Goal: Task Accomplishment & Management: Use online tool/utility

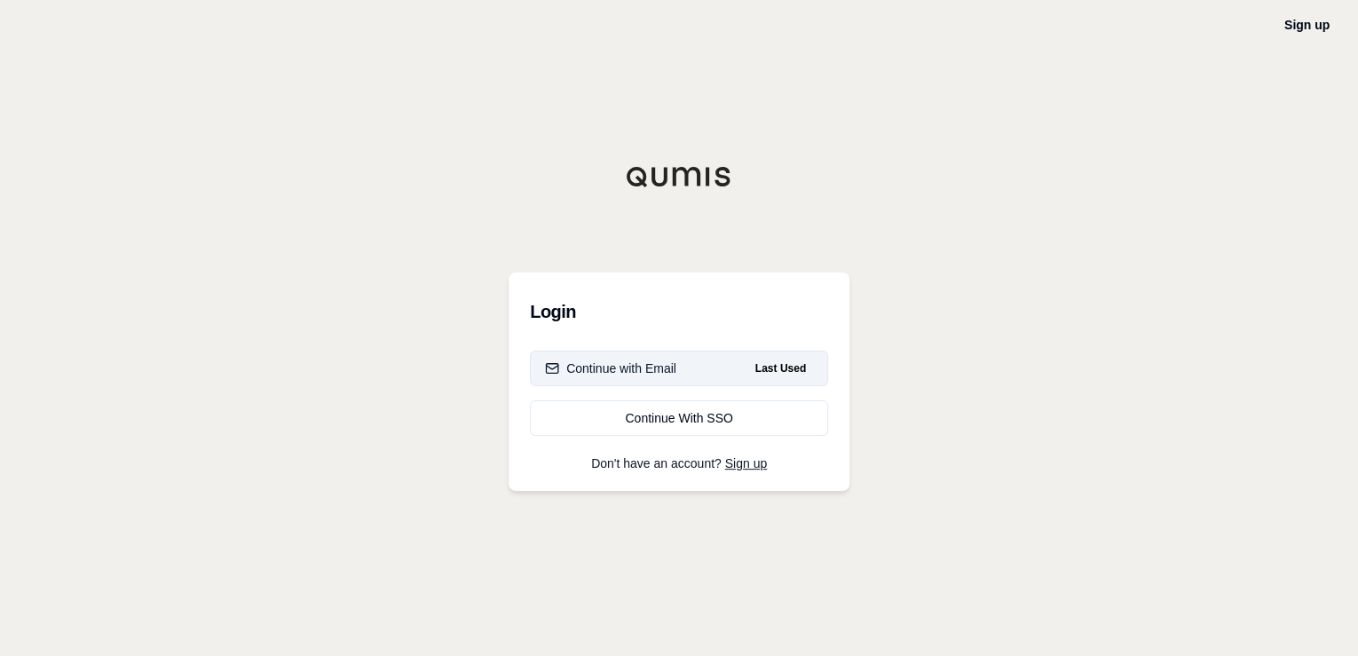
click at [647, 375] on div "Continue with Email" at bounding box center [610, 368] width 131 height 18
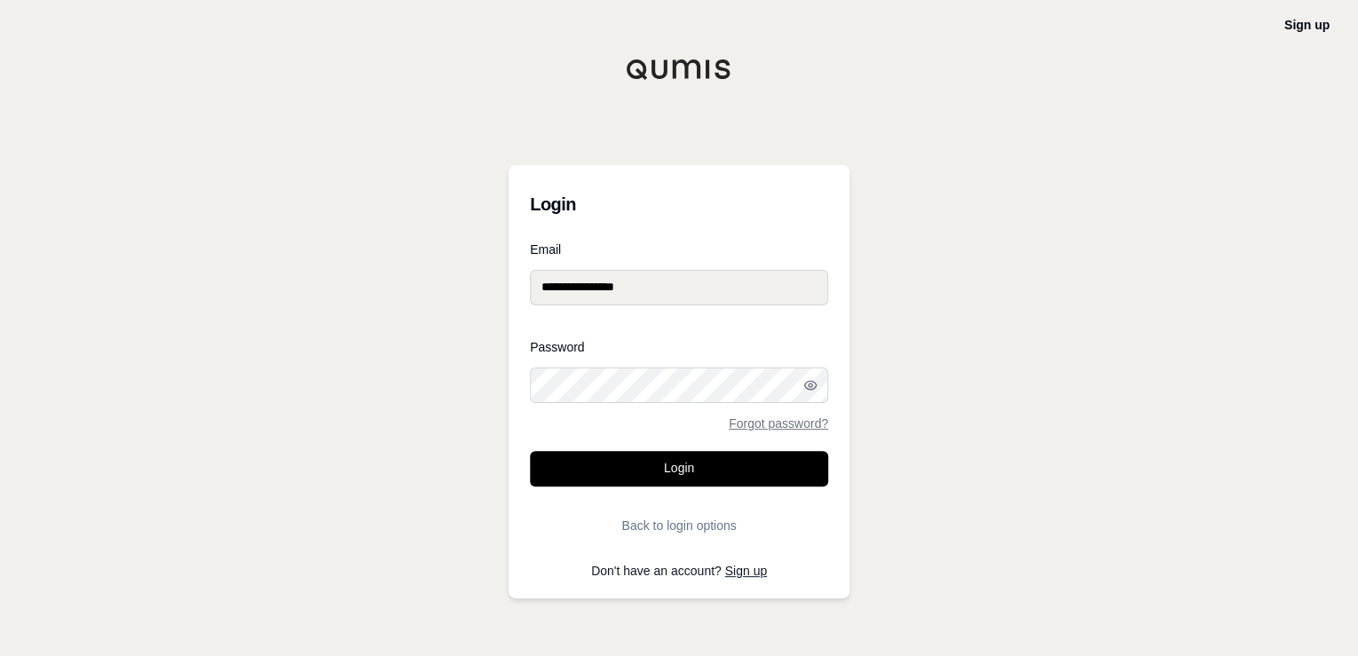
click at [655, 453] on button "Login" at bounding box center [679, 468] width 298 height 35
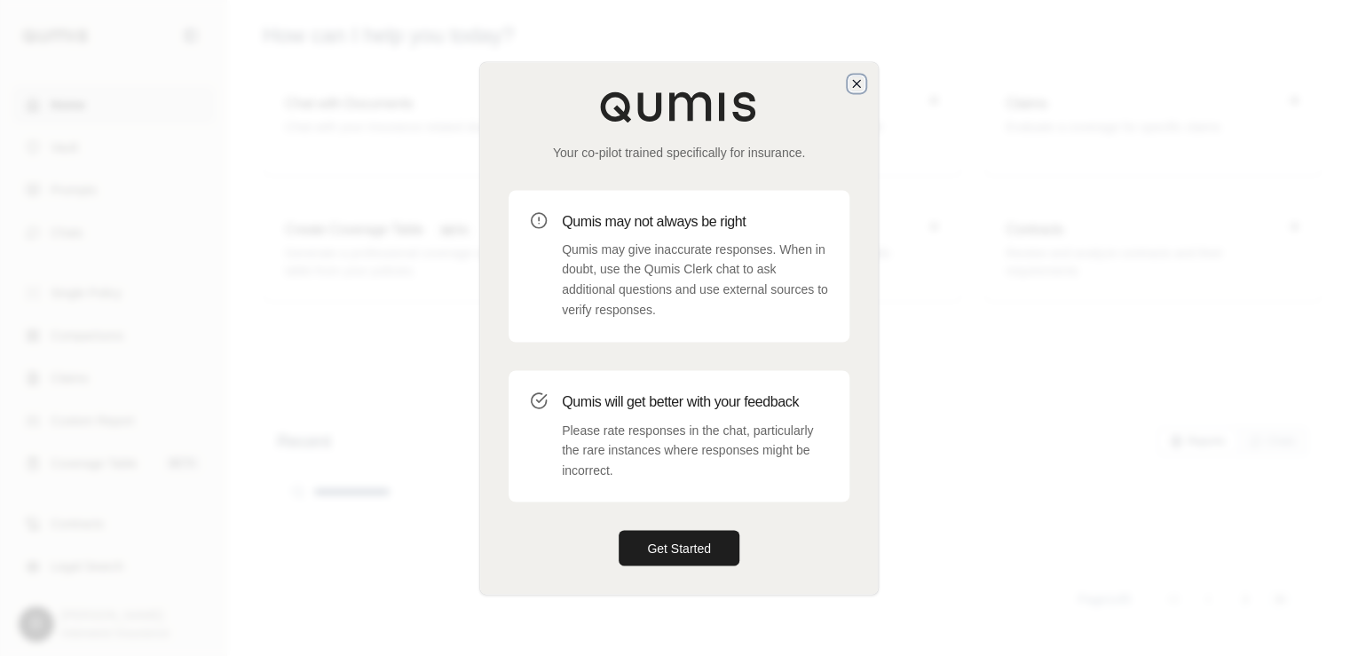
click at [855, 83] on icon "button" at bounding box center [856, 83] width 7 height 7
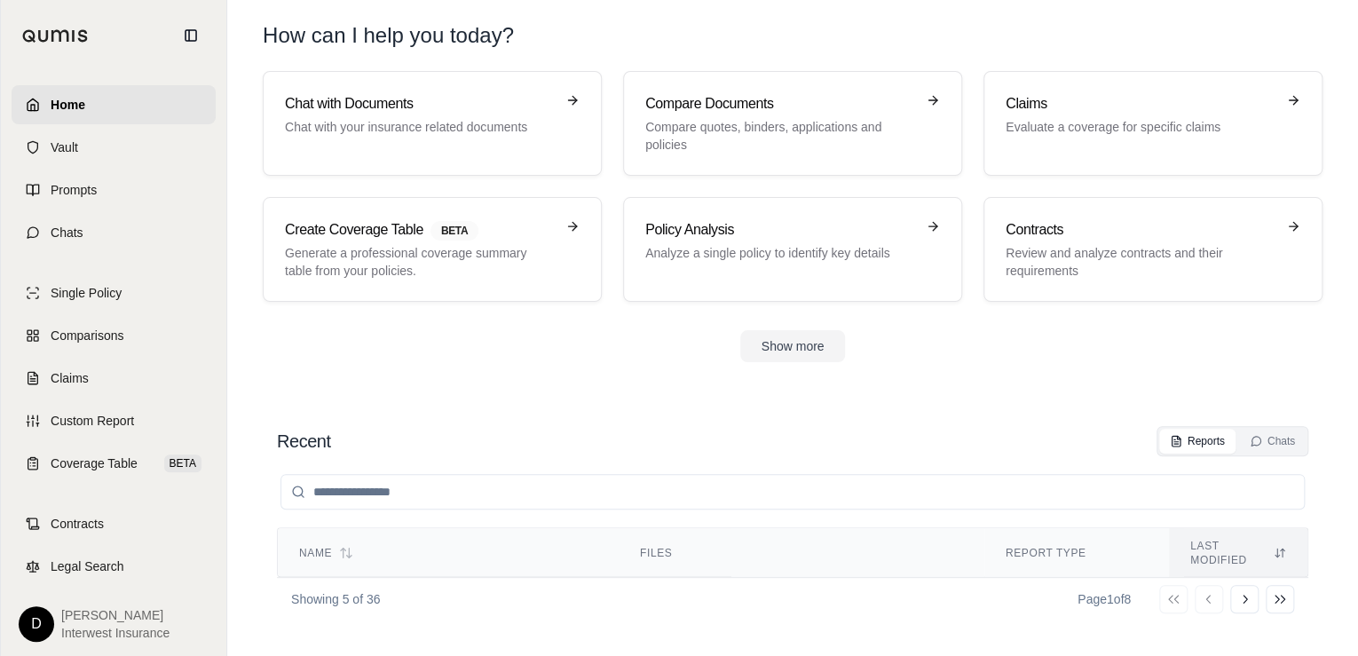
drag, startPoint x: 60, startPoint y: 372, endPoint x: 187, endPoint y: 355, distance: 128.0
click at [60, 372] on span "Claims" at bounding box center [70, 378] width 38 height 18
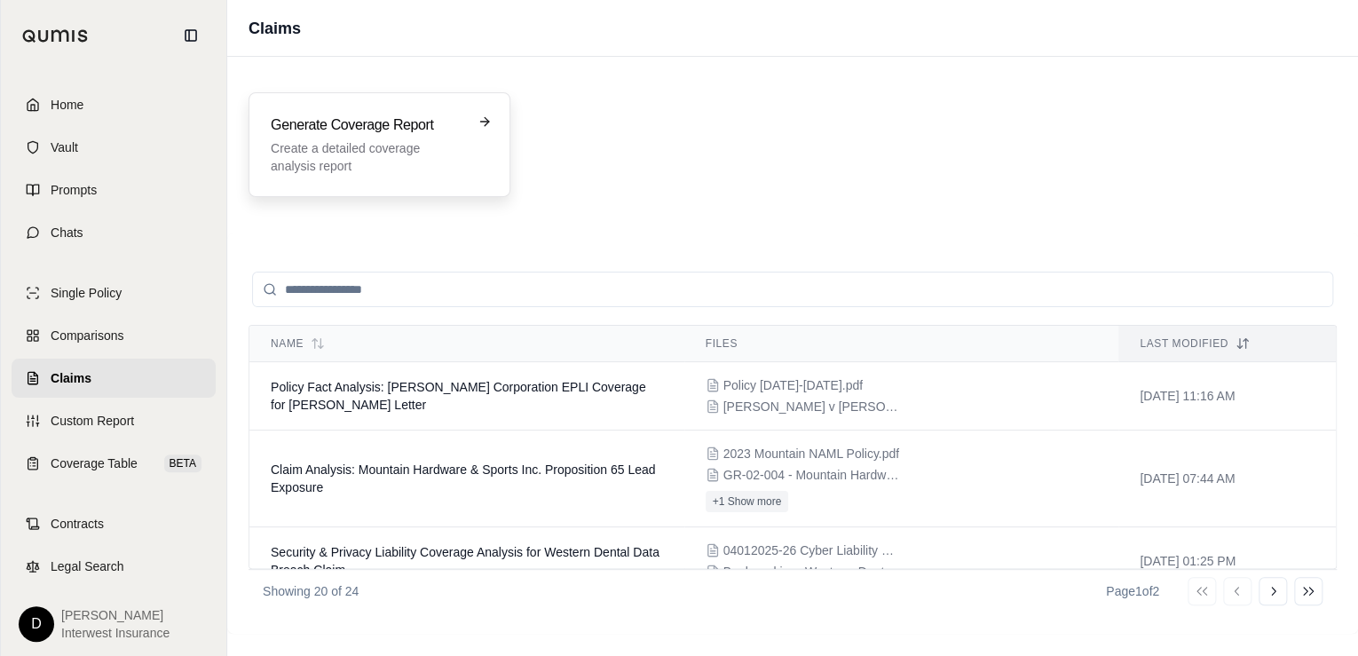
click at [390, 145] on p "Create a detailed coverage analysis report" at bounding box center [367, 156] width 193 height 35
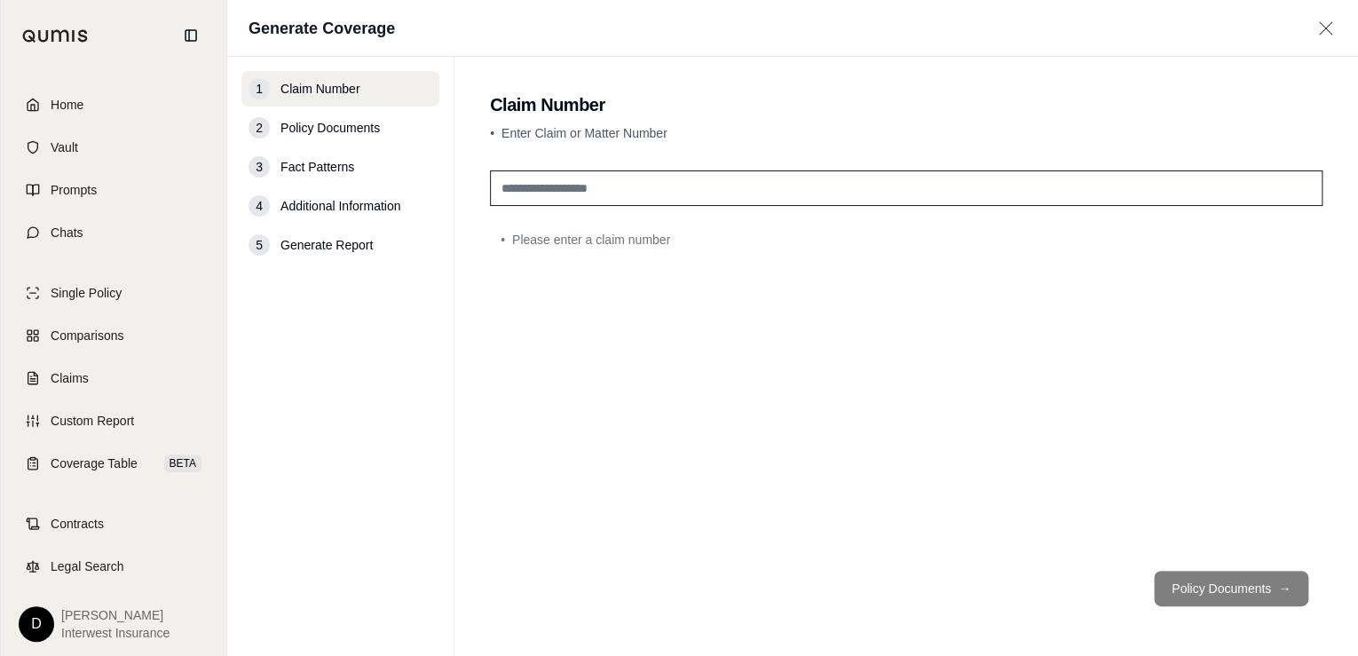
click at [627, 186] on input "text" at bounding box center [906, 187] width 832 height 35
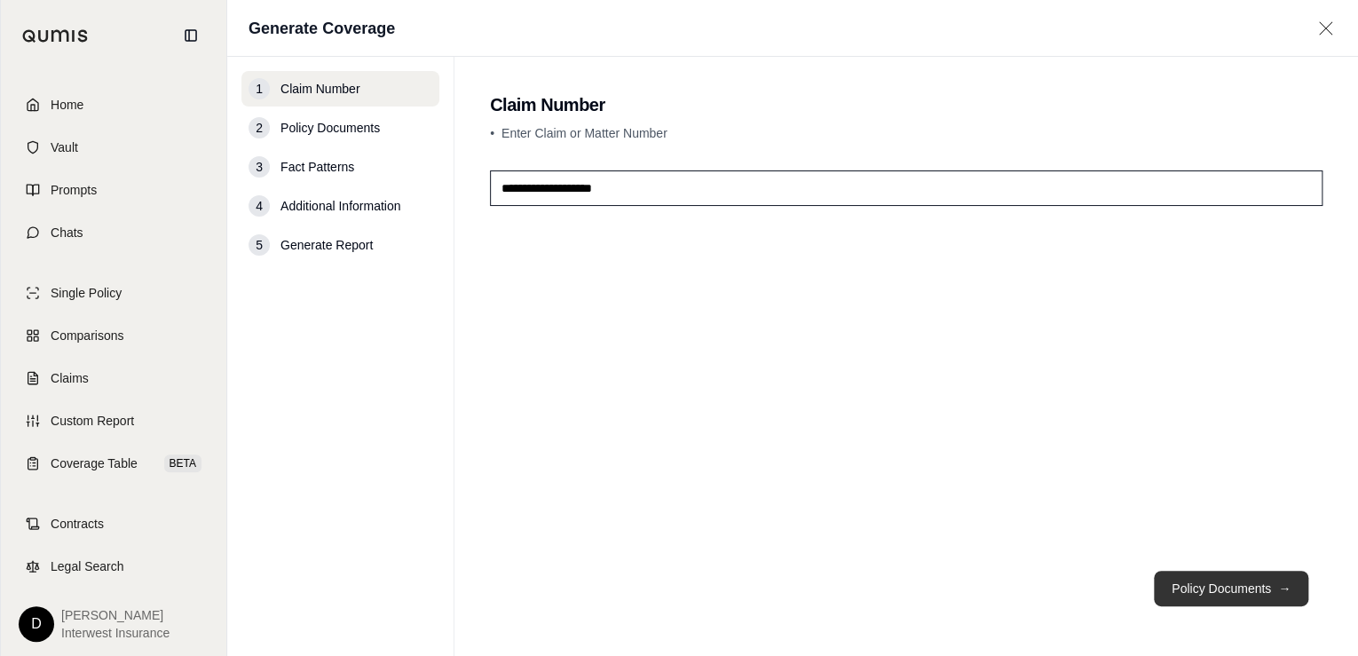
type input "**********"
click at [1253, 587] on button "Policy Documents →" at bounding box center [1231, 588] width 154 height 35
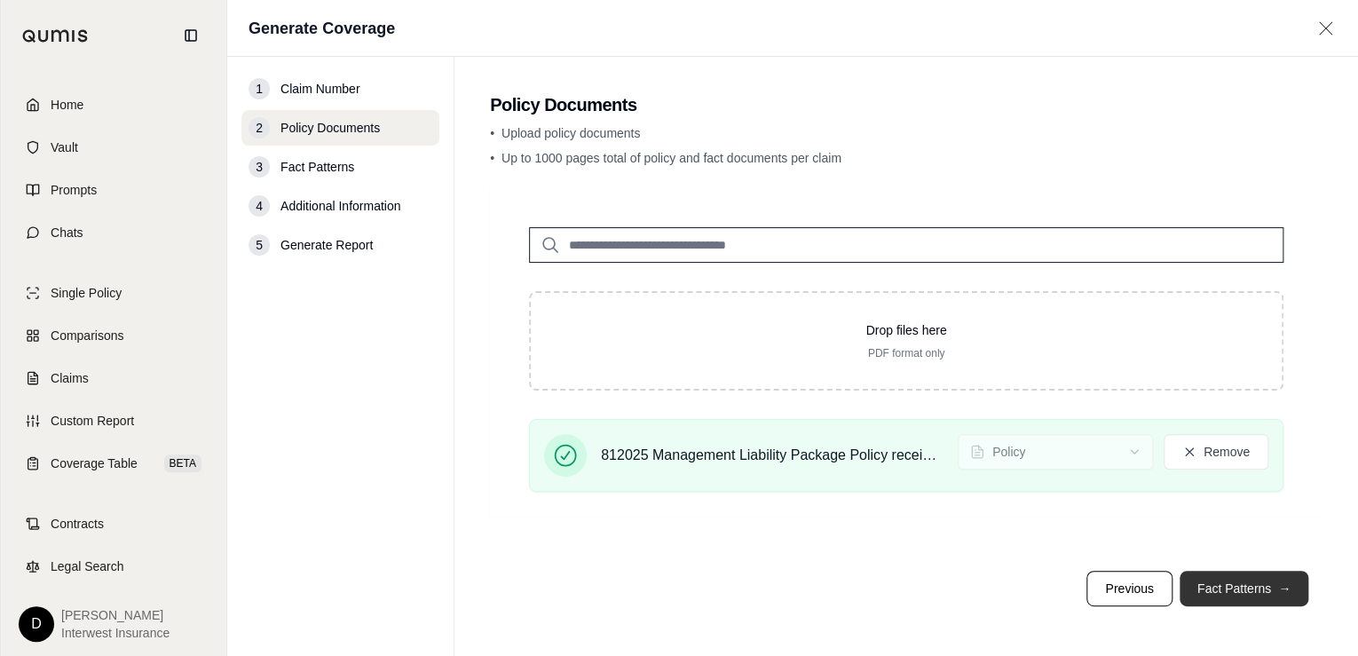
click at [1240, 590] on button "Fact Patterns →" at bounding box center [1243, 588] width 129 height 35
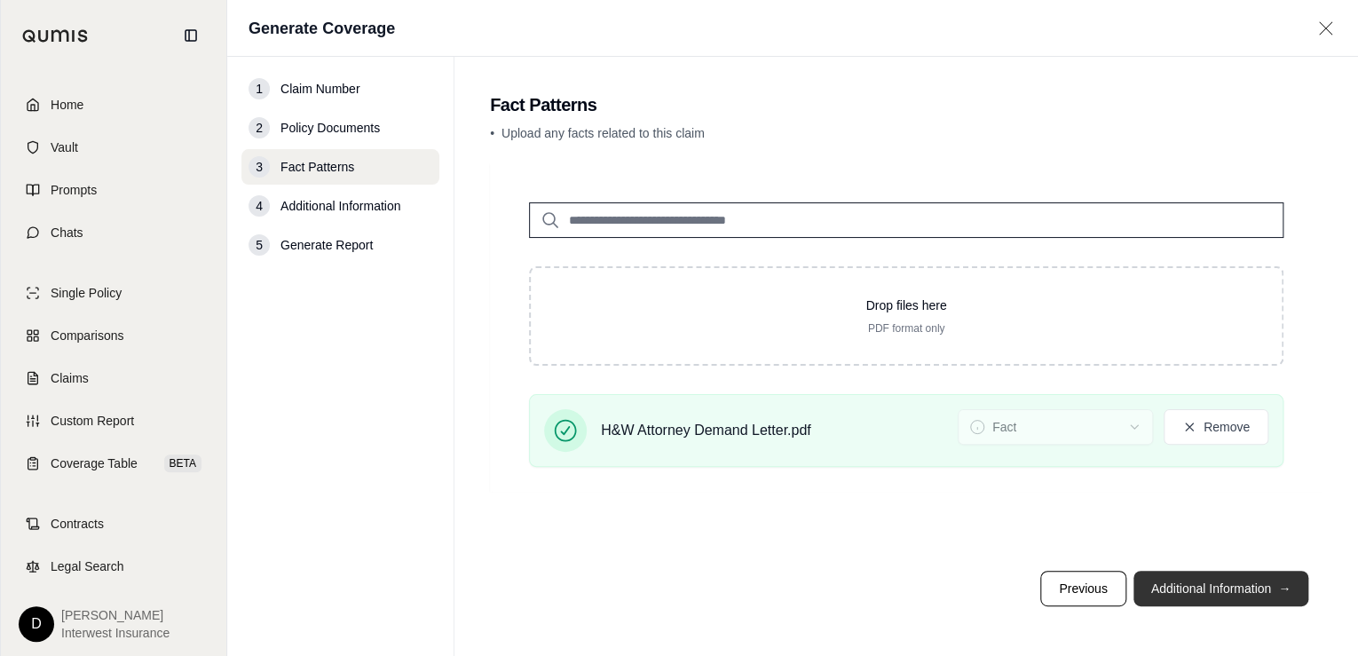
click at [1219, 586] on button "Additional Information →" at bounding box center [1220, 588] width 175 height 35
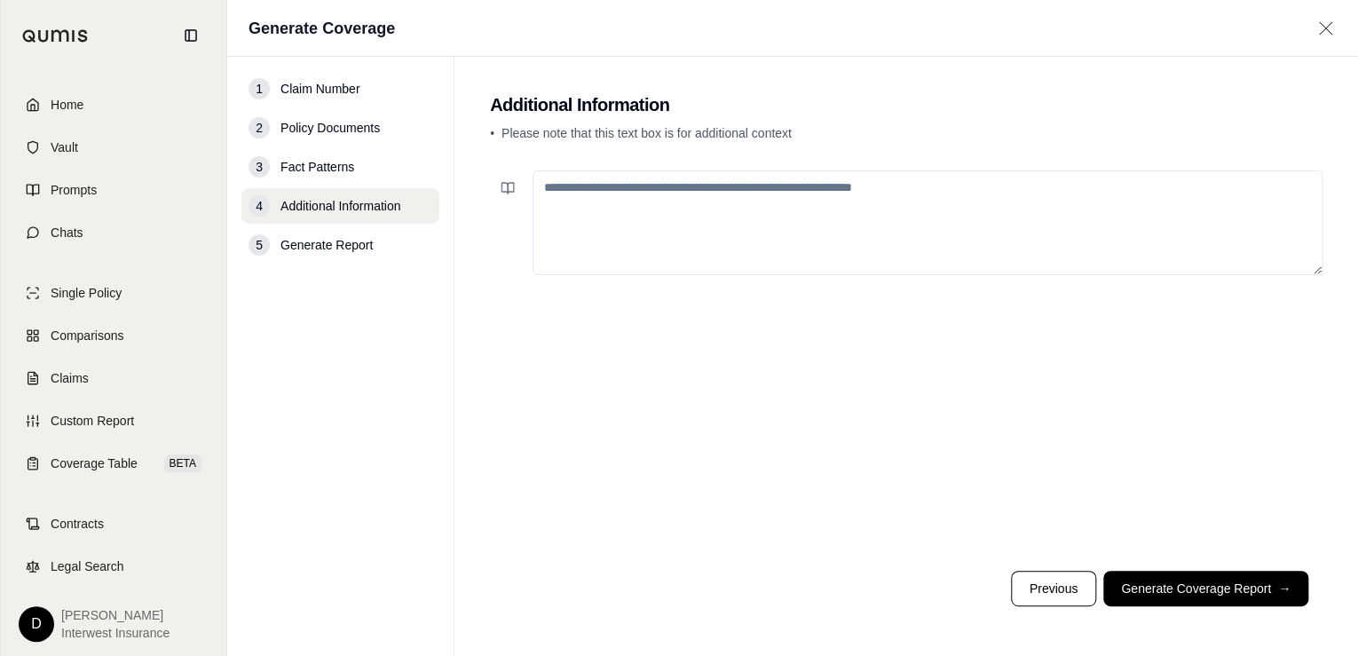
click at [1216, 592] on button "Generate Coverage Report →" at bounding box center [1205, 588] width 205 height 35
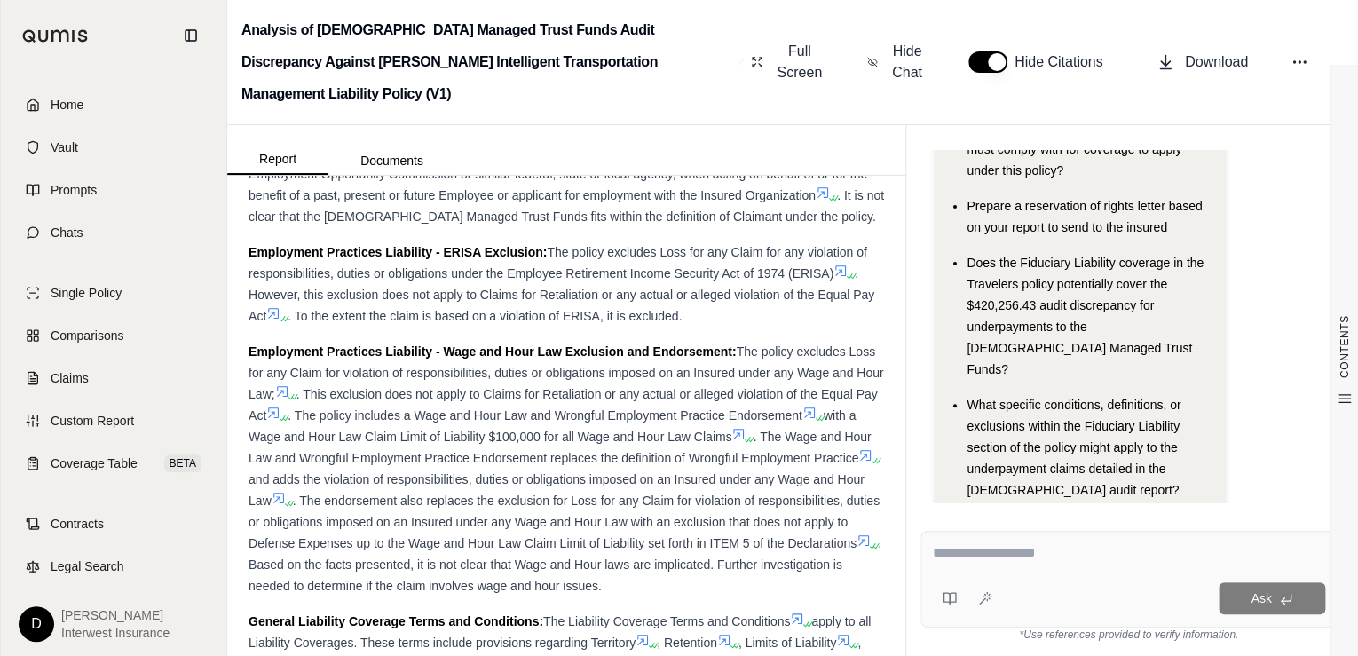
scroll to position [2627, 0]
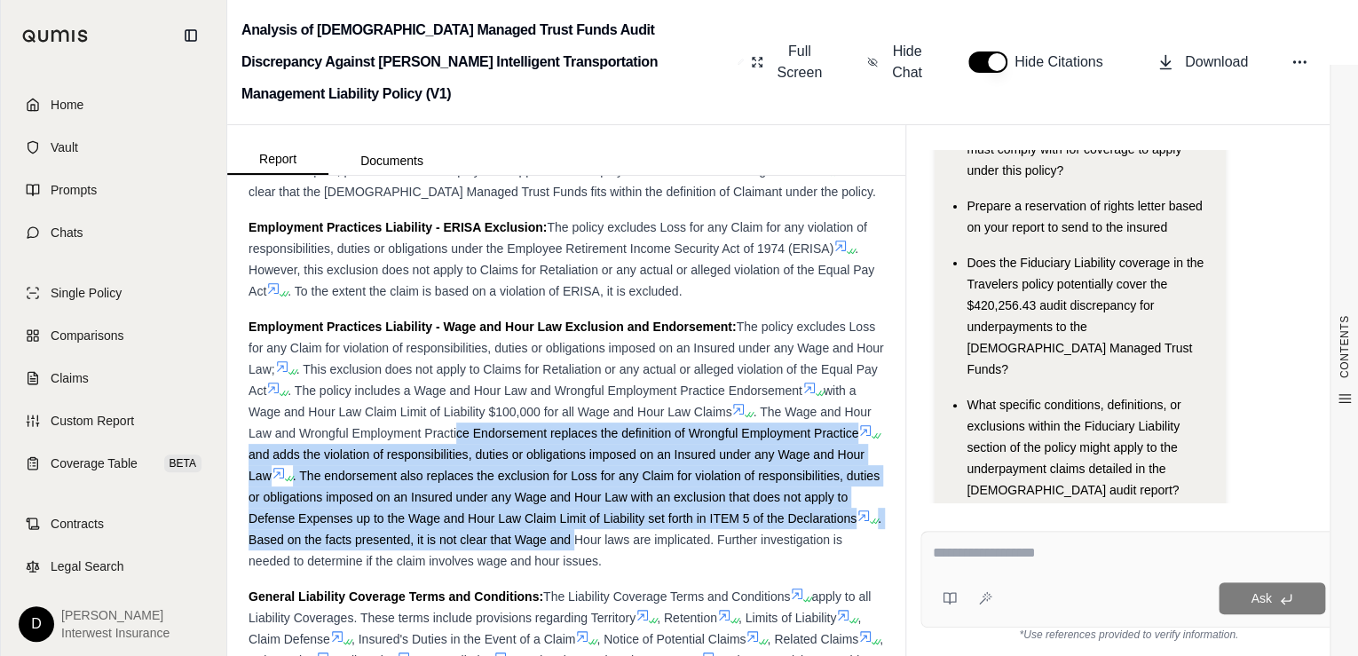
drag, startPoint x: 602, startPoint y: 488, endPoint x: 792, endPoint y: 590, distance: 216.4
click at [792, 572] on div "Employment Practices Liability - Wage and Hour Law Exclusion and Endorsement: T…" at bounding box center [565, 444] width 635 height 256
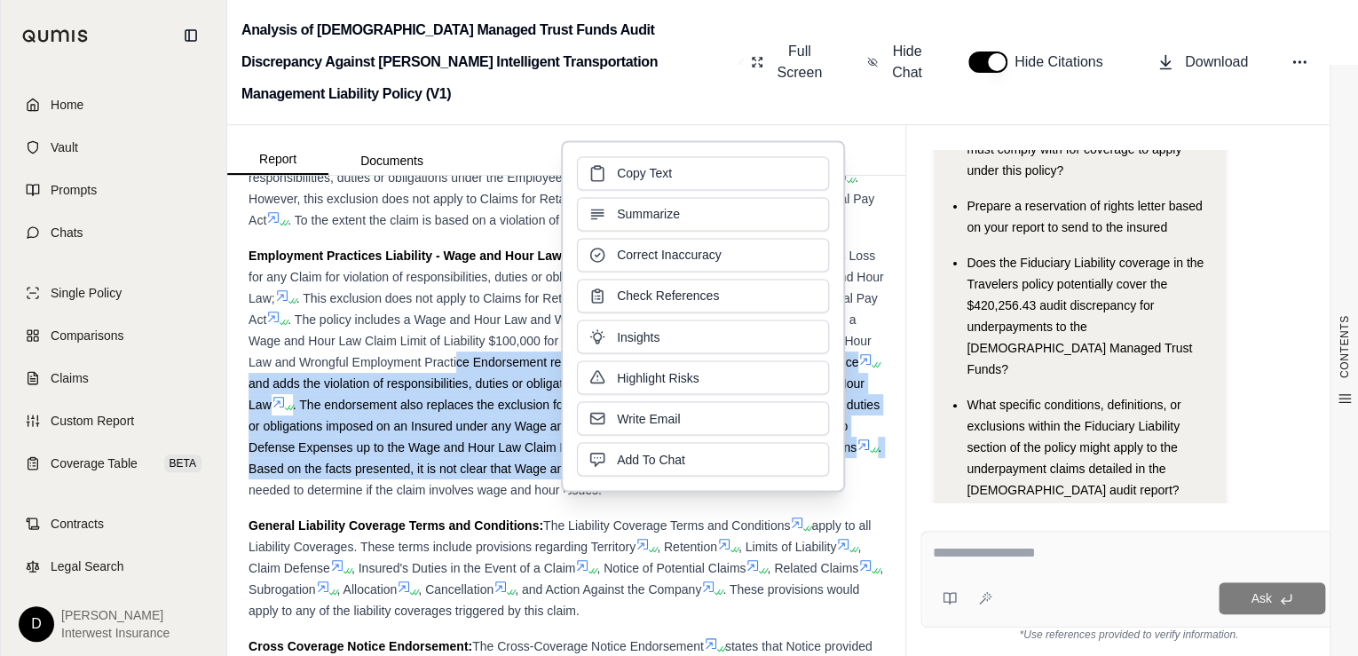
scroll to position [2769, 0]
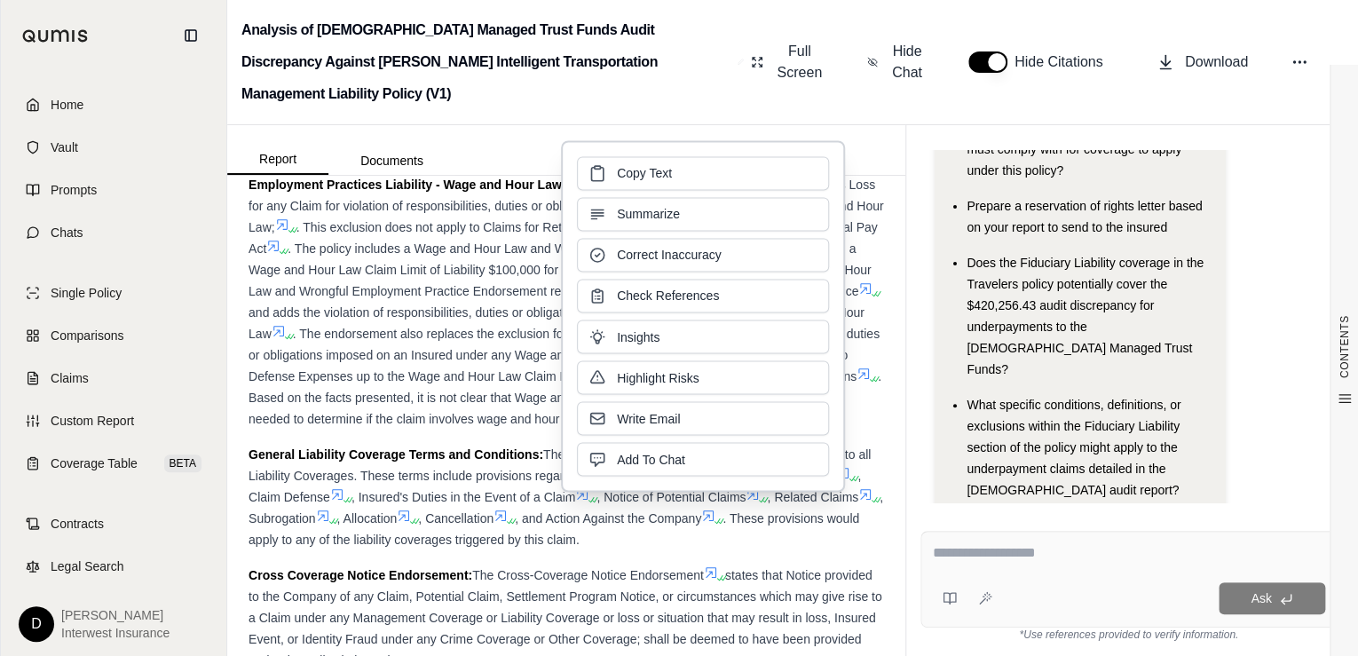
click at [1258, 493] on div "Hi [PERSON_NAME] 👋 - We have generated a report comparing the insurance policy …" at bounding box center [1128, 326] width 416 height 352
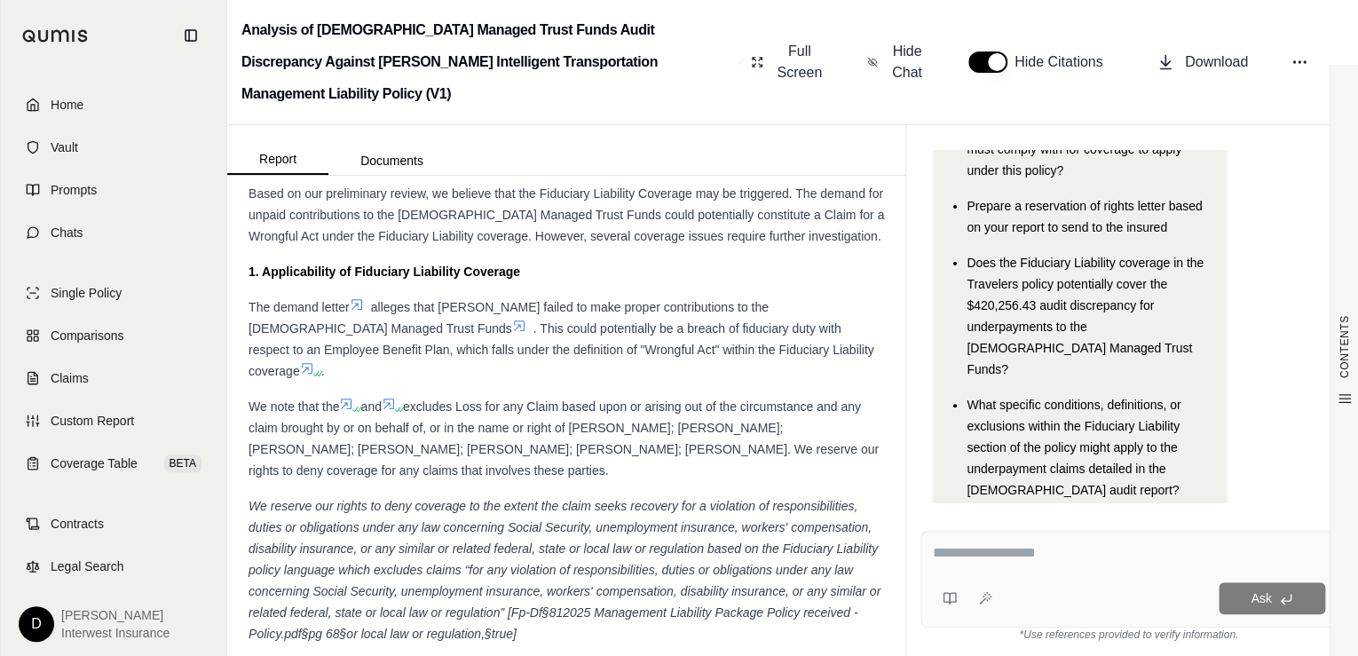
scroll to position [11288, 0]
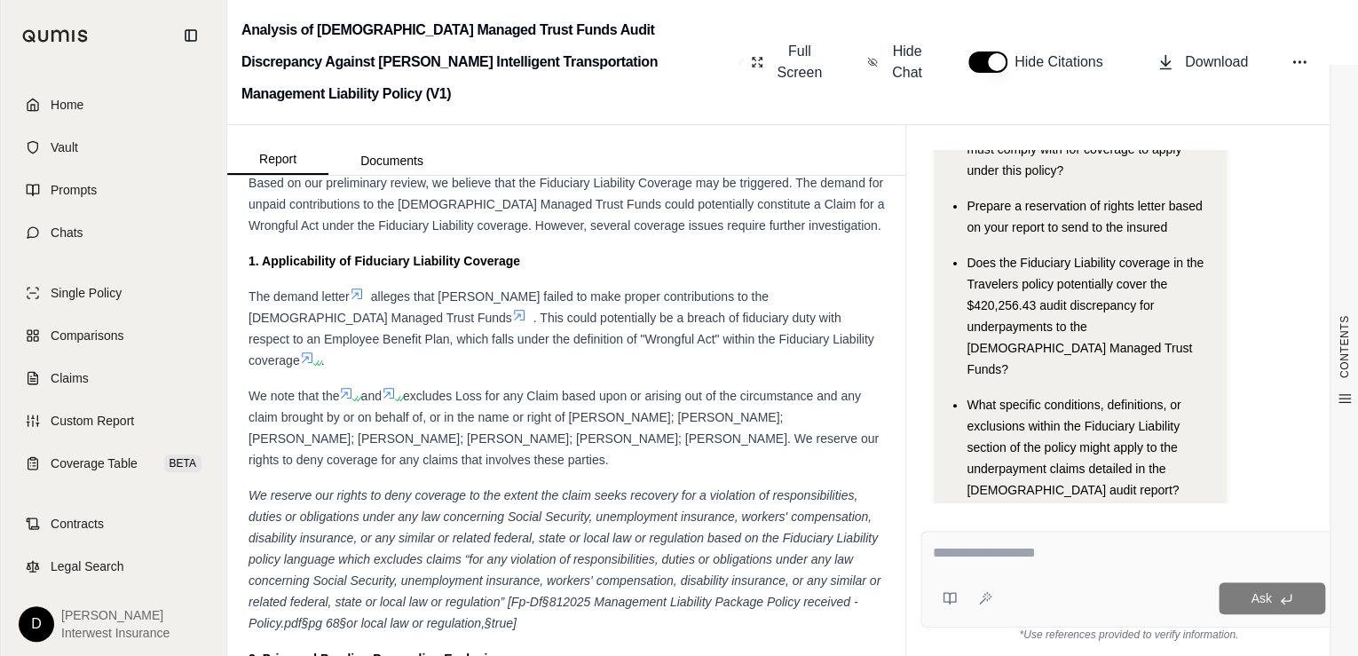
click at [1062, 558] on textarea at bounding box center [1128, 552] width 393 height 21
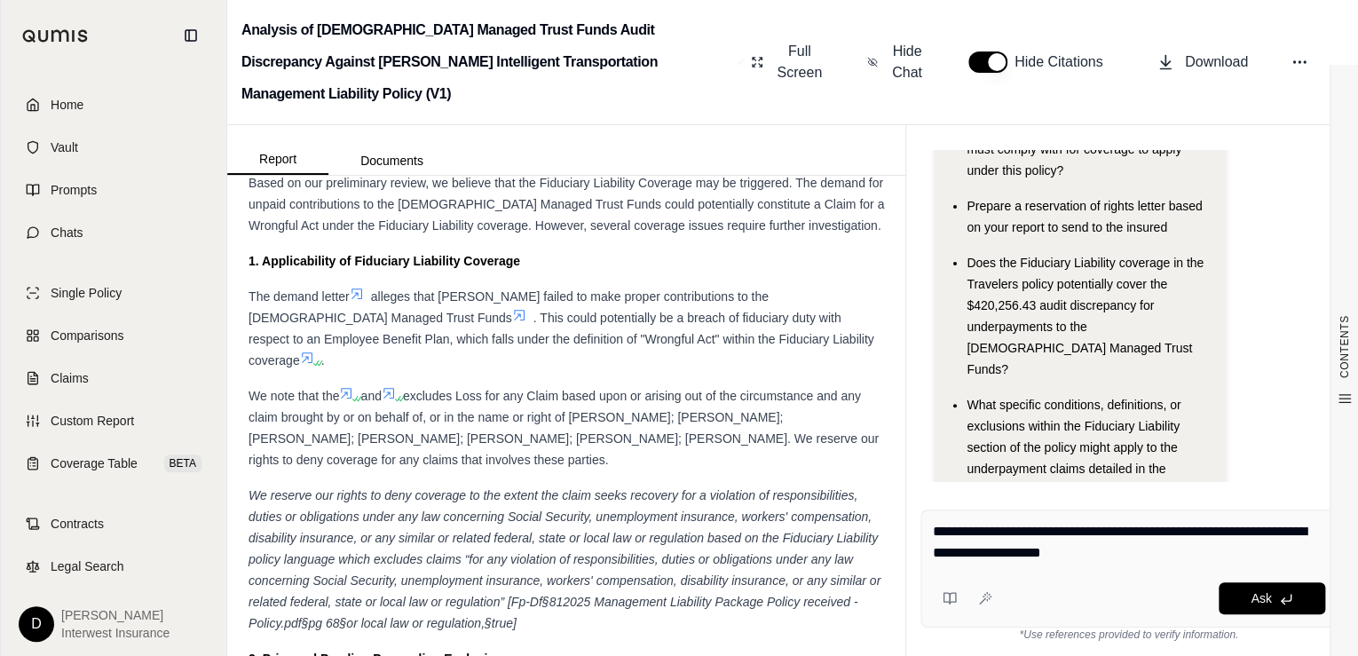
type textarea "**********"
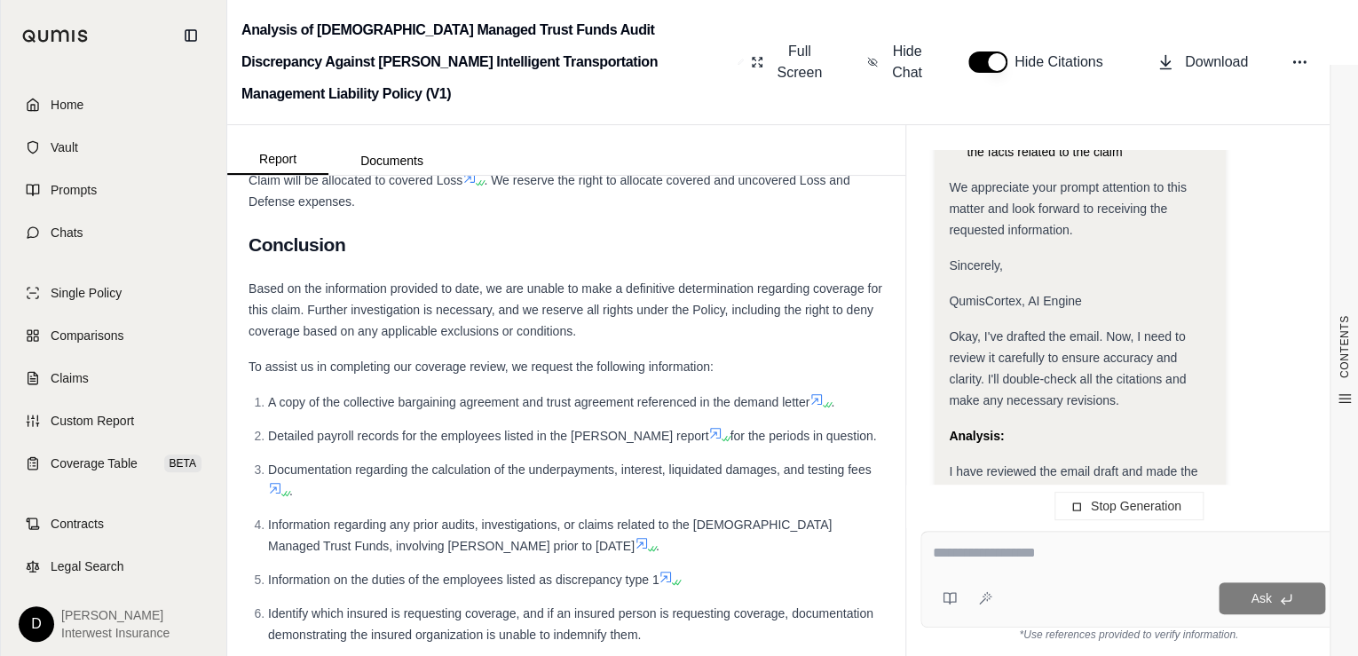
scroll to position [0, 0]
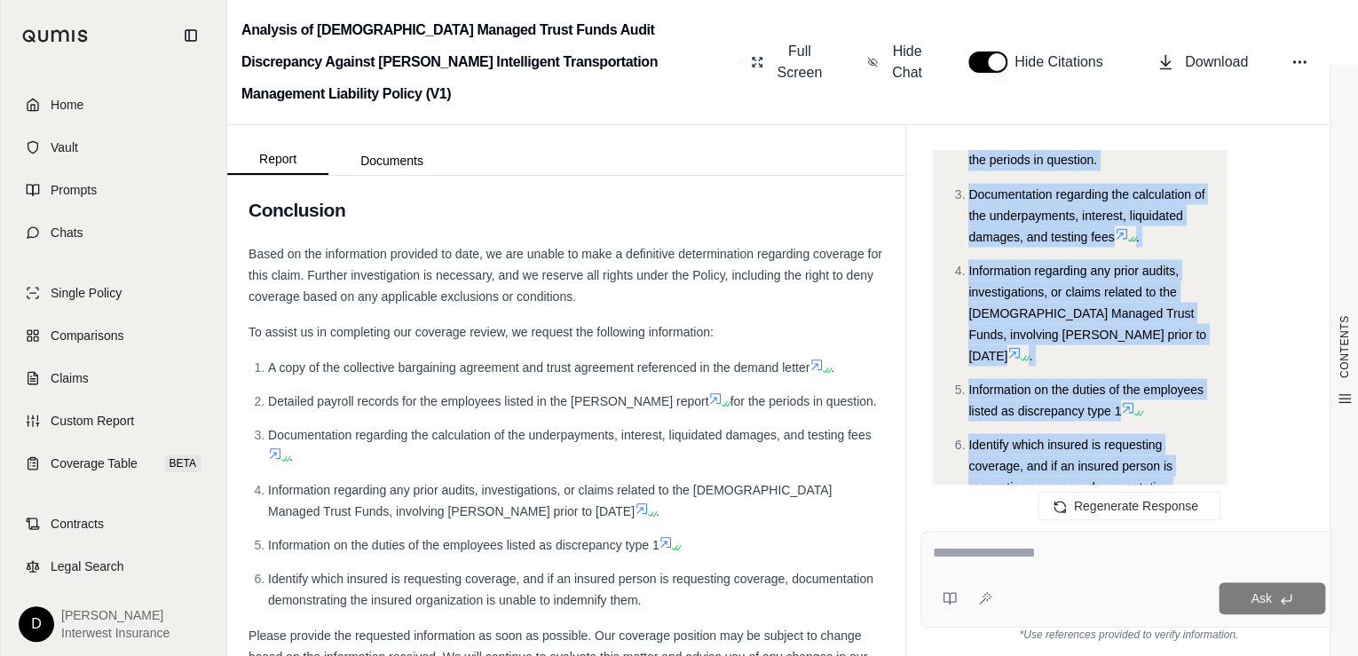
drag, startPoint x: 954, startPoint y: 326, endPoint x: 1177, endPoint y: 342, distance: 223.3
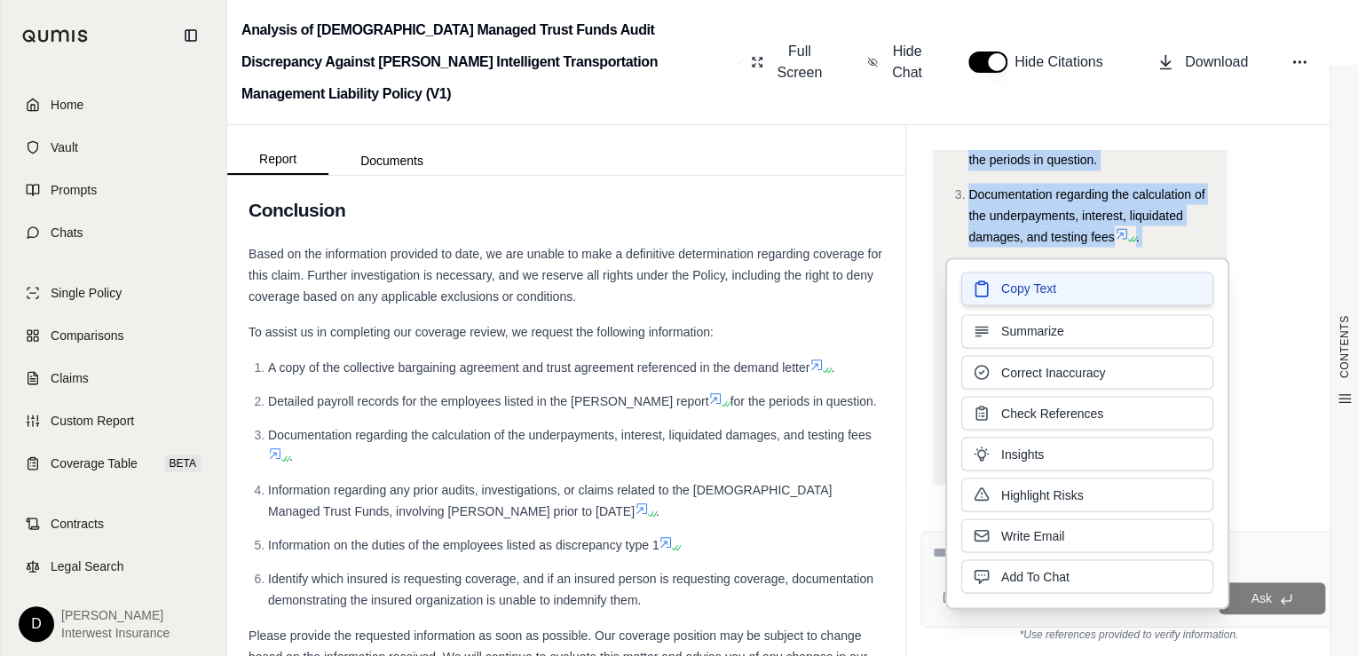
click at [1034, 290] on span "Copy Text" at bounding box center [1028, 289] width 55 height 18
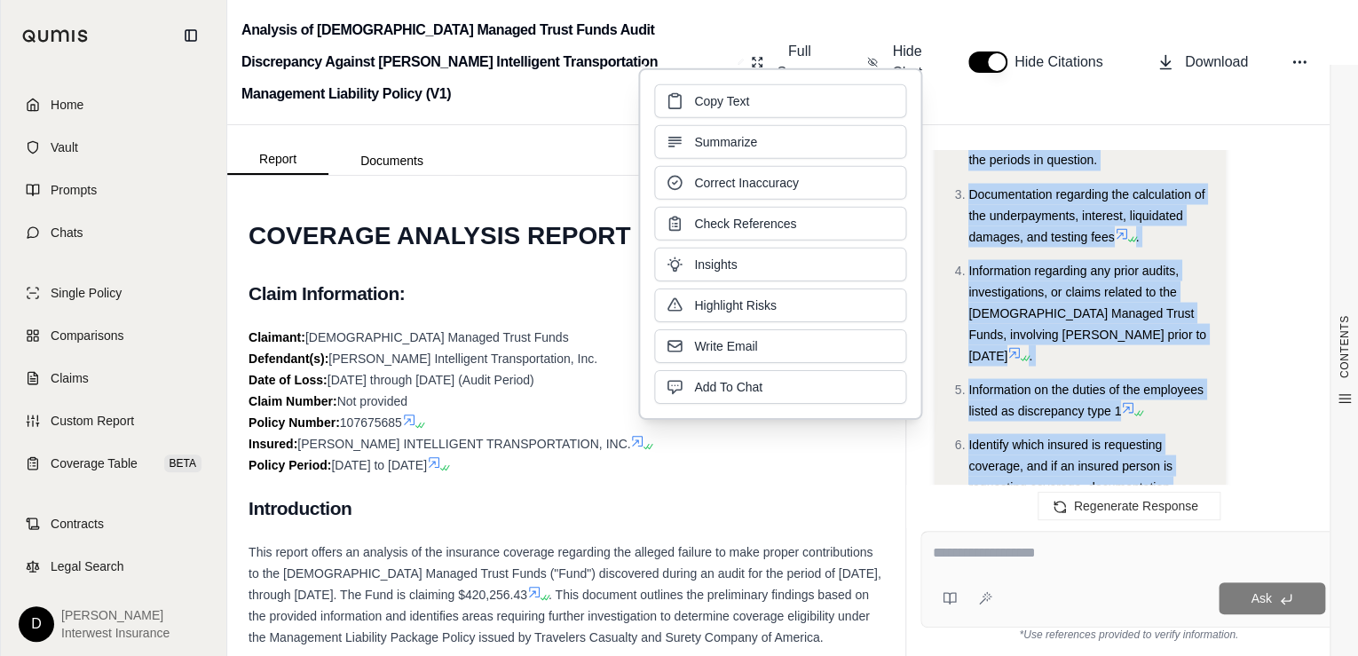
scroll to position [142, 0]
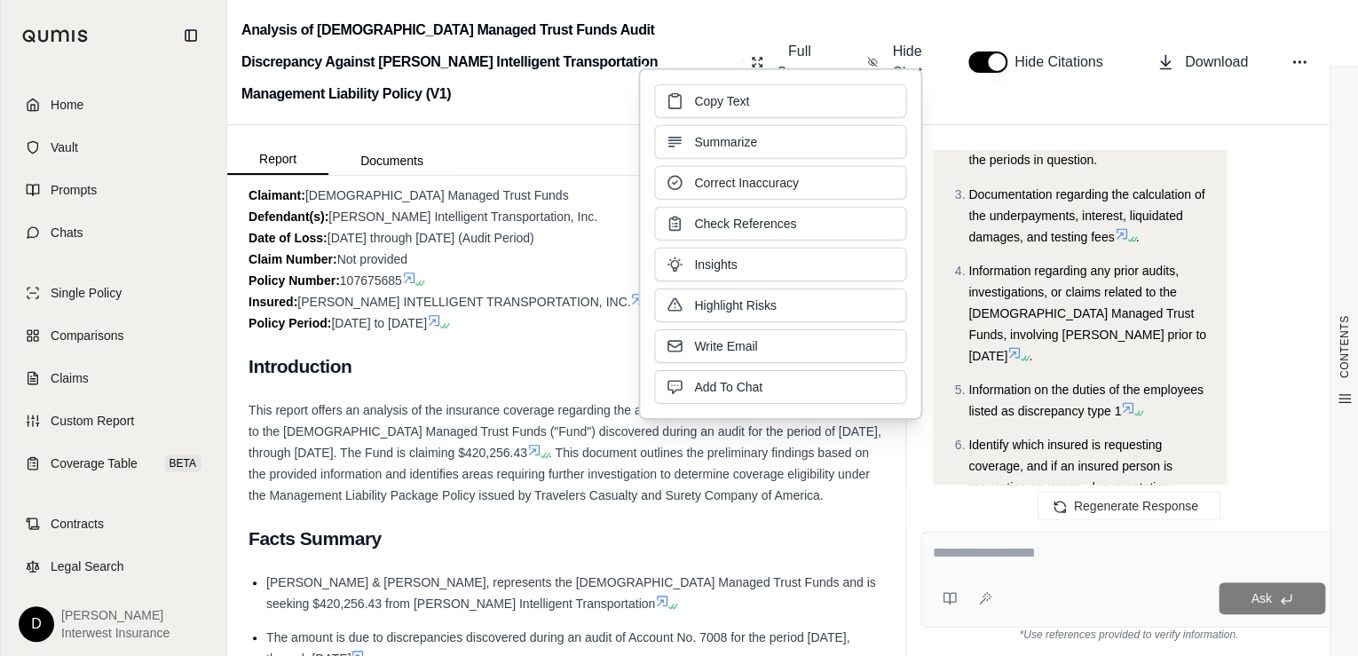
drag, startPoint x: 551, startPoint y: 558, endPoint x: 543, endPoint y: 532, distance: 27.8
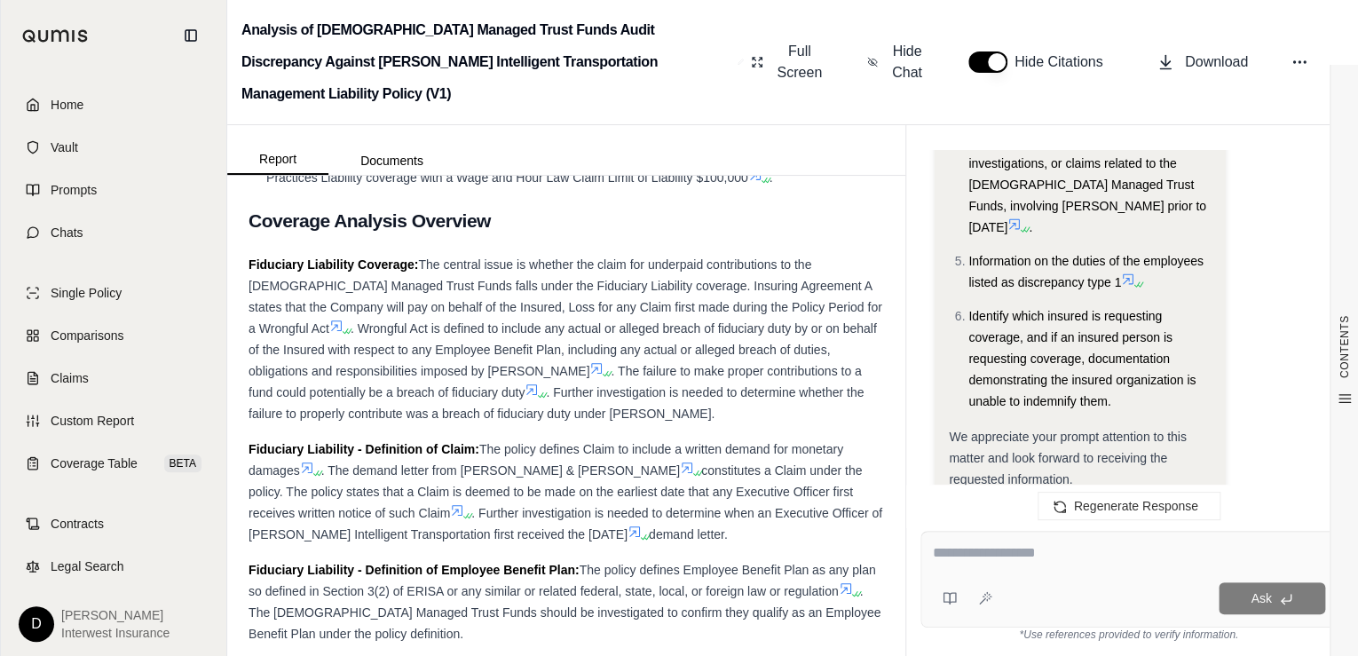
scroll to position [1562, 0]
click at [329, 331] on icon at bounding box center [336, 324] width 14 height 14
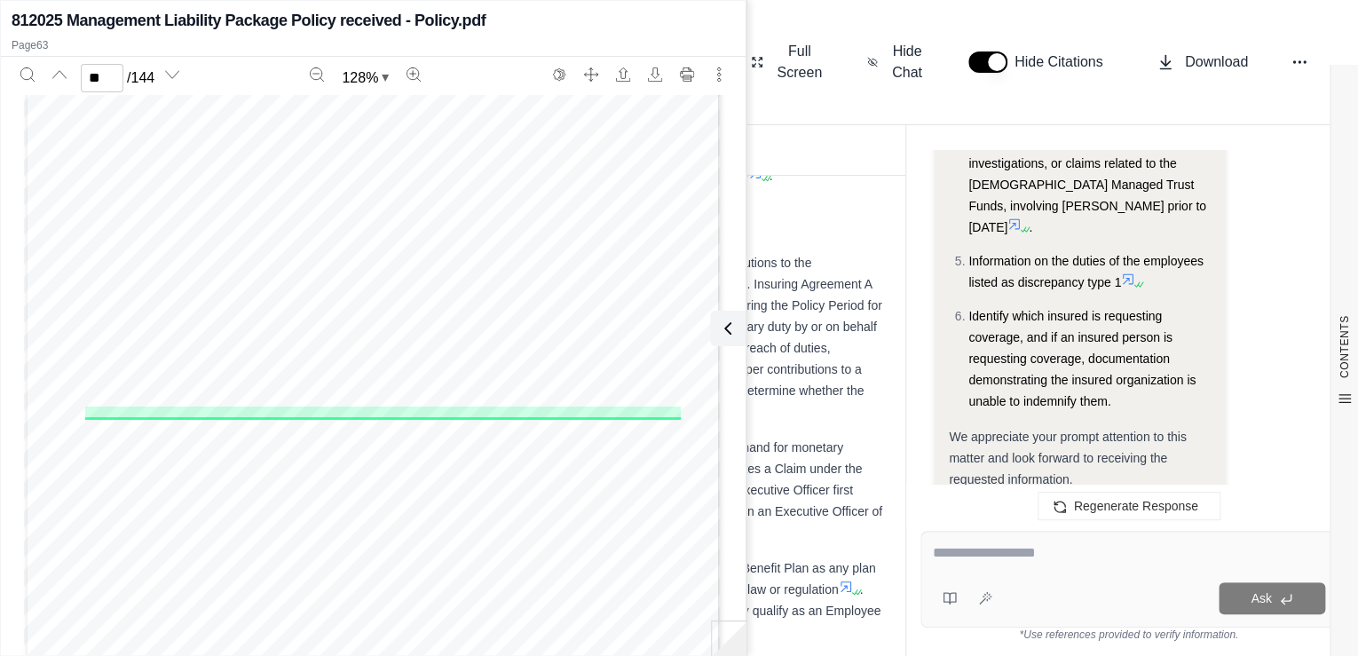
scroll to position [56178, 0]
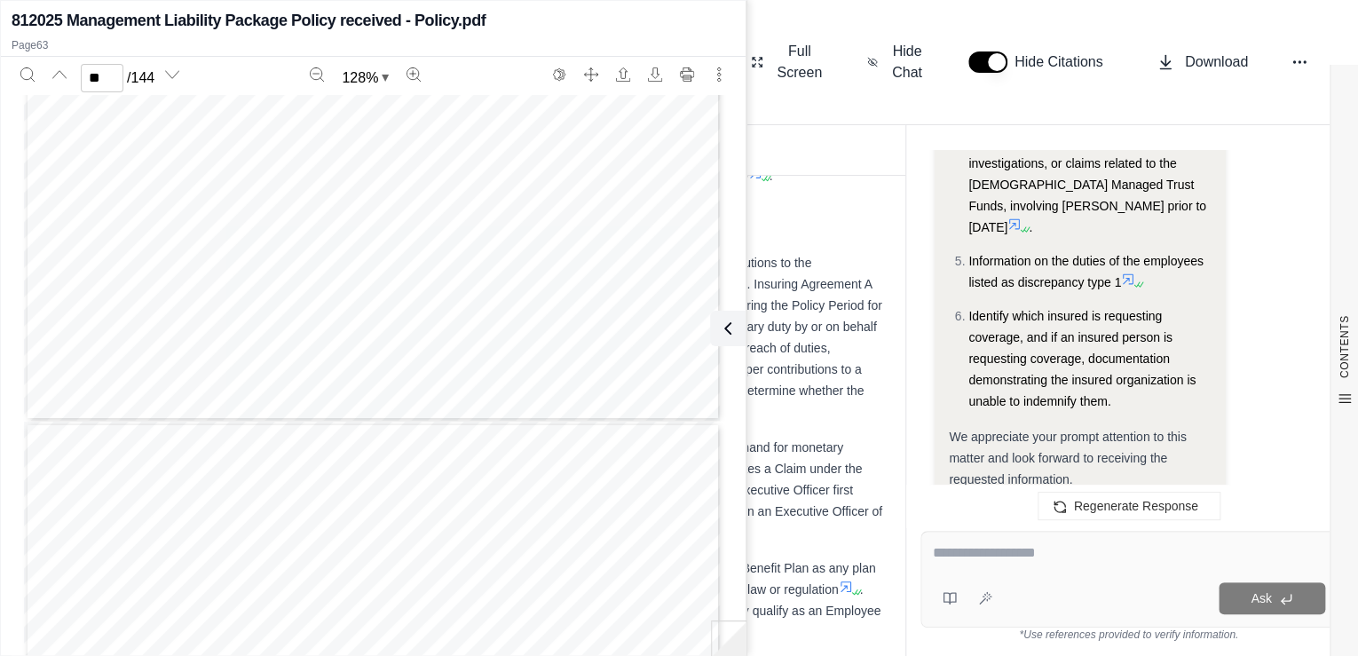
type input "**"
click at [810, 353] on span ". Wrongful Act is defined to include any actual or alleged breach of fiduciary …" at bounding box center [562, 347] width 628 height 57
click at [730, 329] on icon at bounding box center [724, 328] width 21 height 21
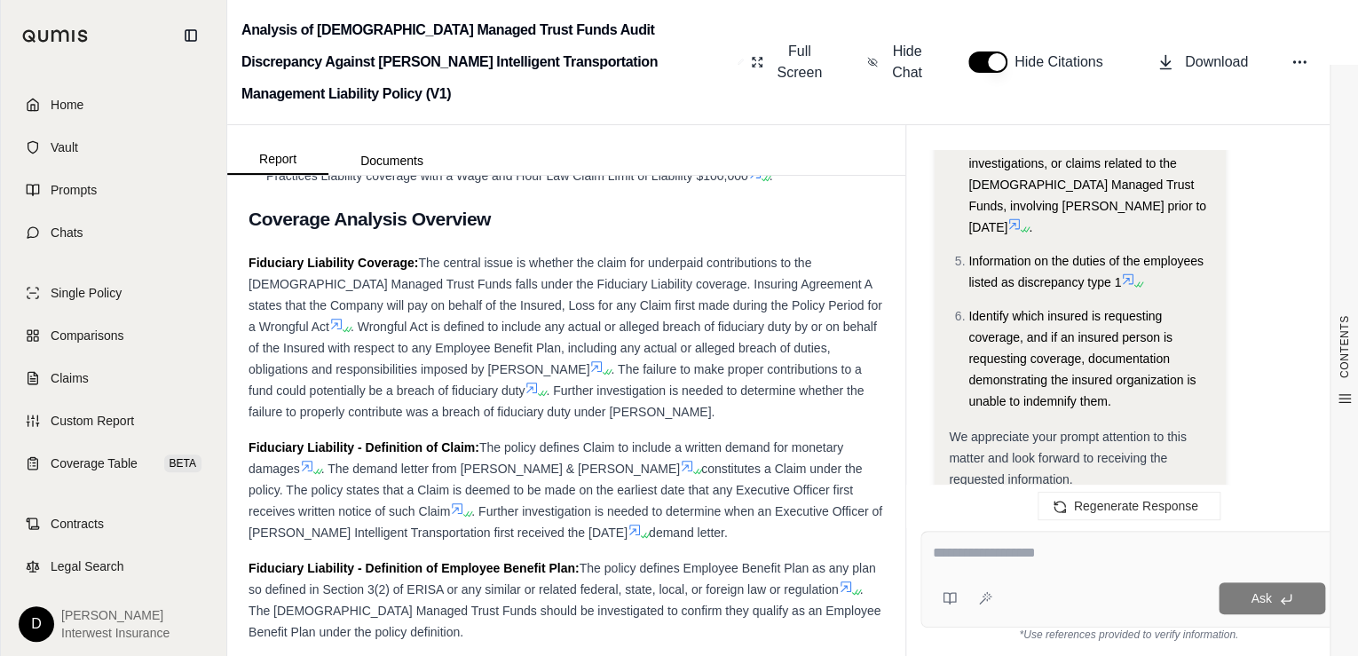
click at [589, 374] on icon at bounding box center [596, 366] width 14 height 14
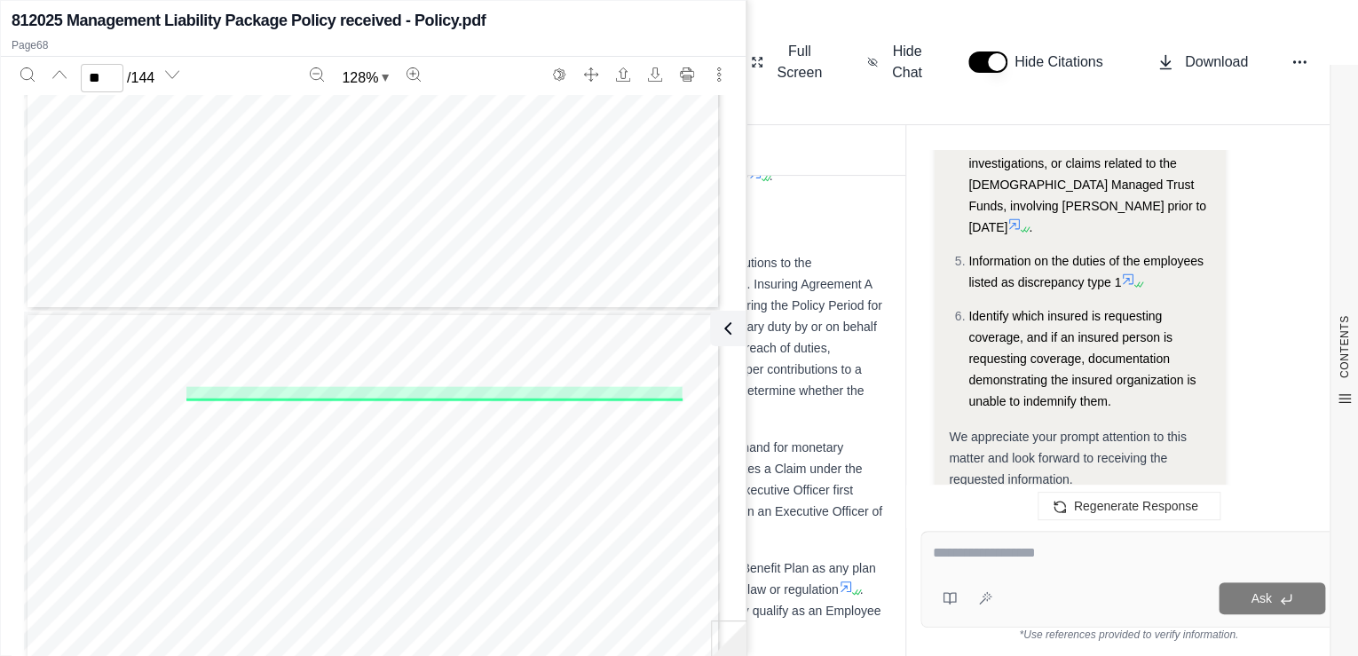
scroll to position [60267, 0]
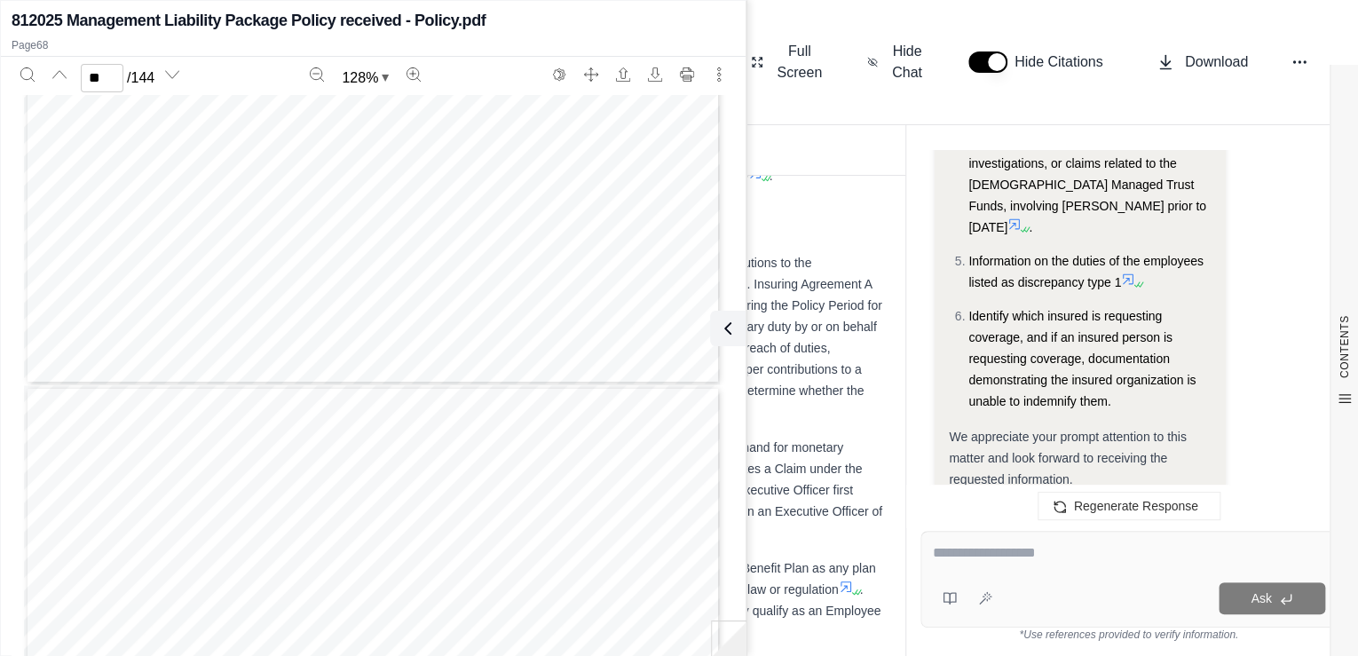
type input "**"
click at [810, 270] on span "The central issue is whether the claim for underpaid contributions to the [DEMO…" at bounding box center [565, 295] width 634 height 78
click at [725, 323] on icon at bounding box center [723, 328] width 5 height 11
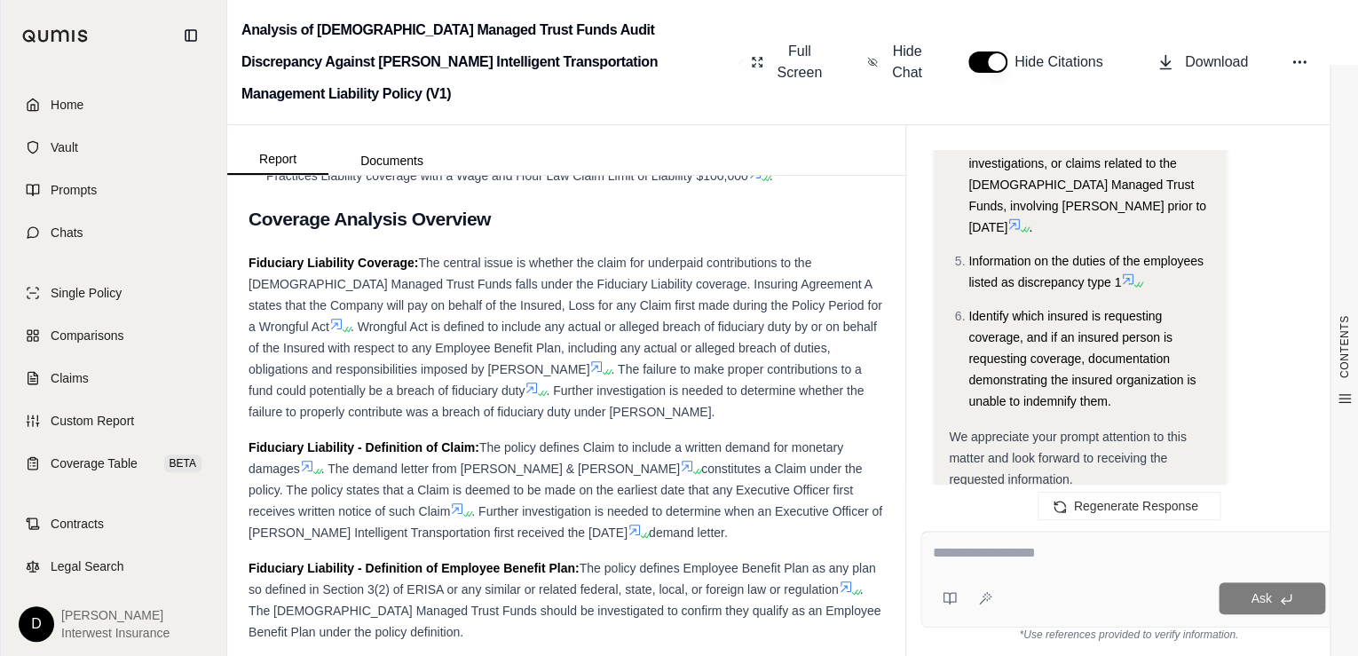
click at [329, 331] on icon at bounding box center [336, 324] width 14 height 14
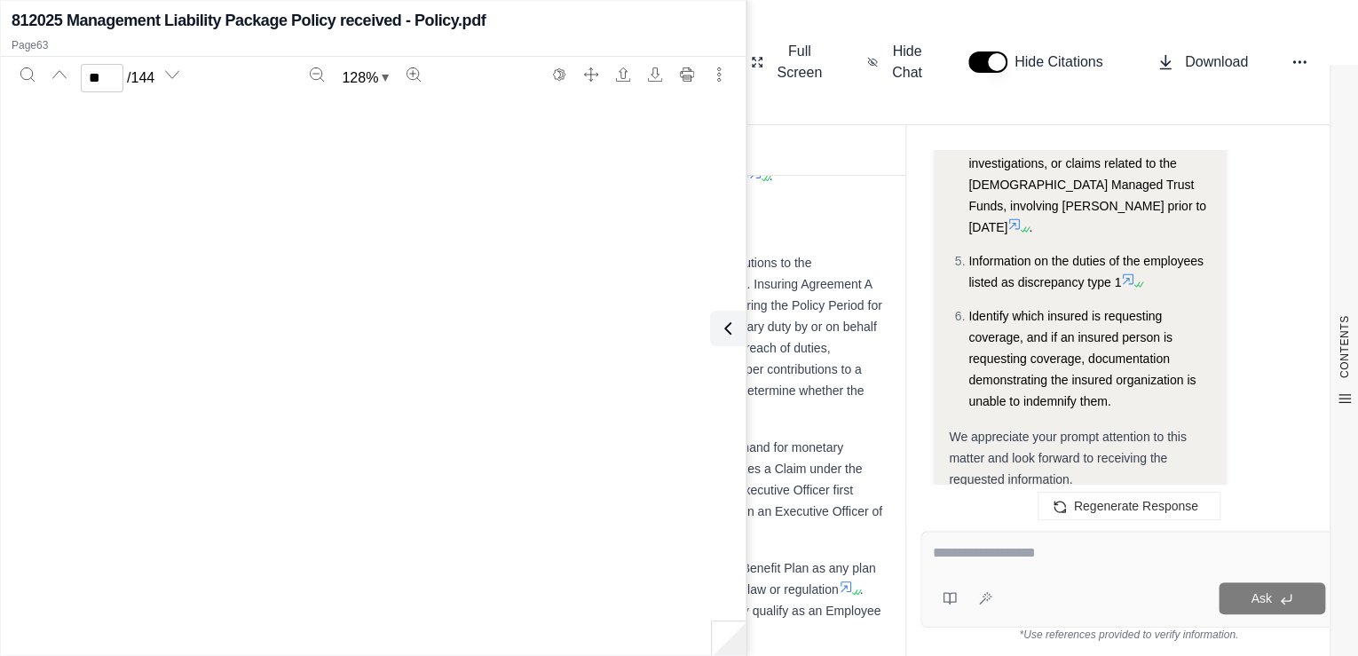
type input "**"
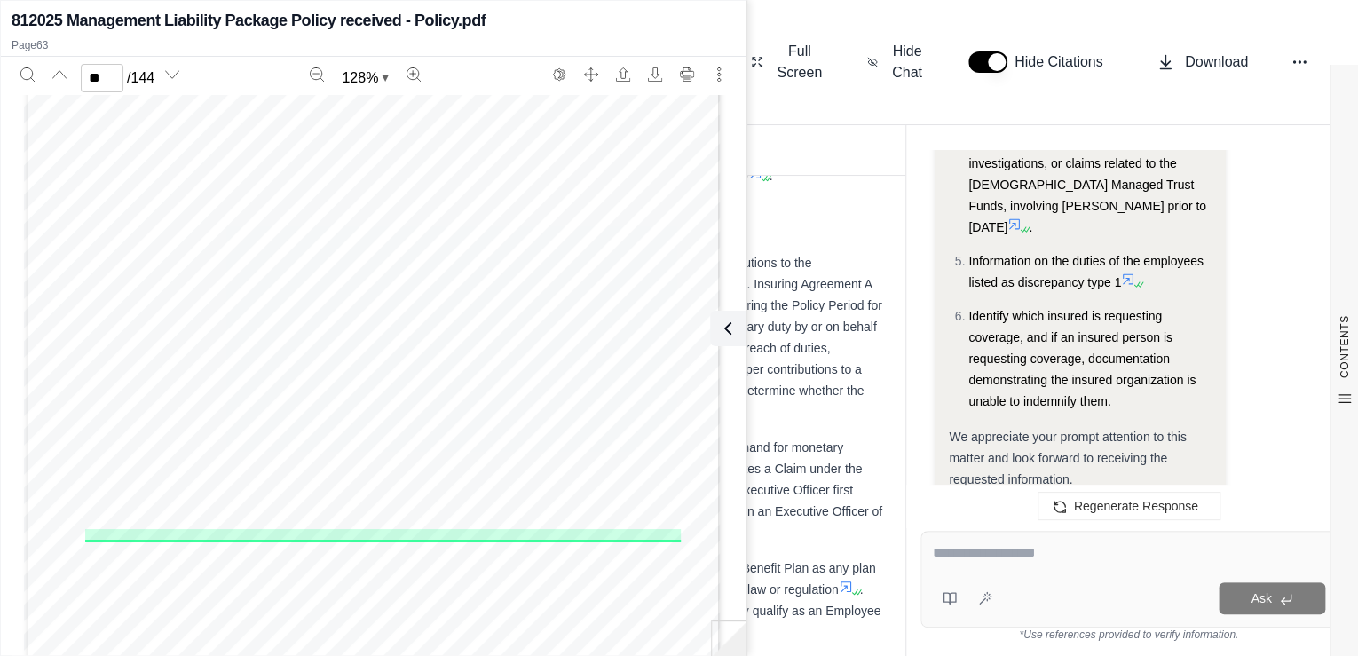
scroll to position [56036, 0]
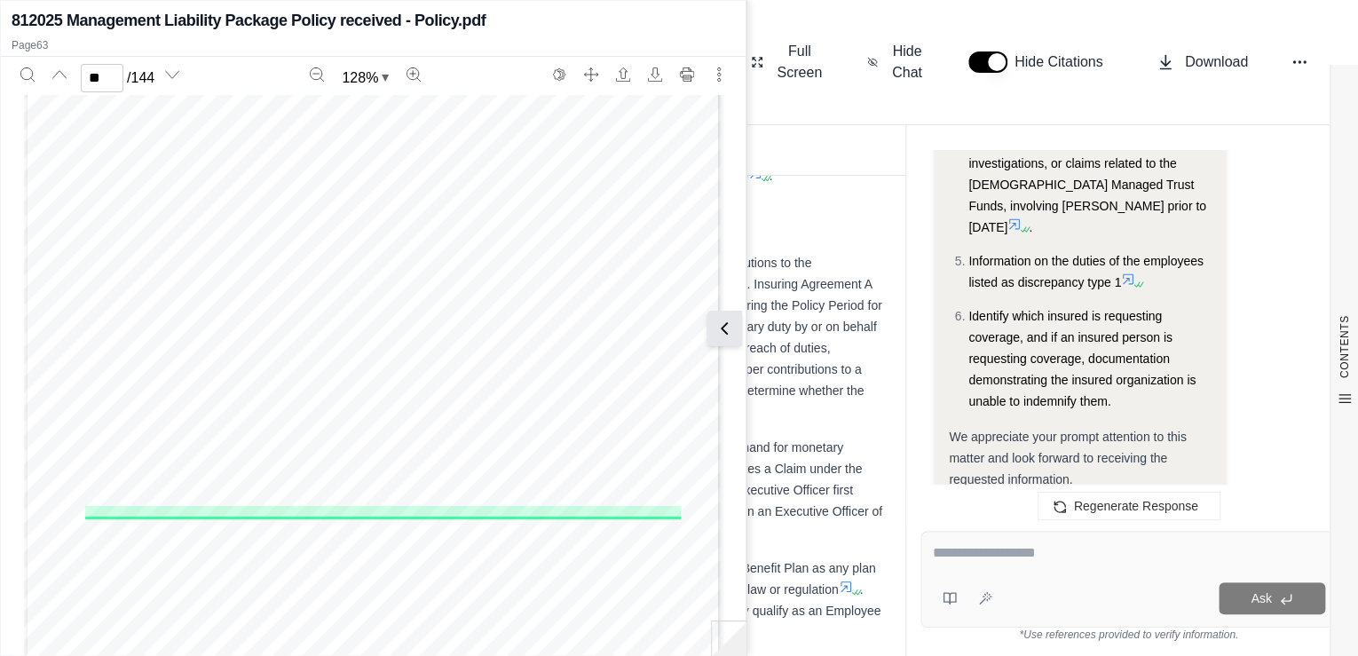
click at [737, 323] on button at bounding box center [723, 328] width 35 height 35
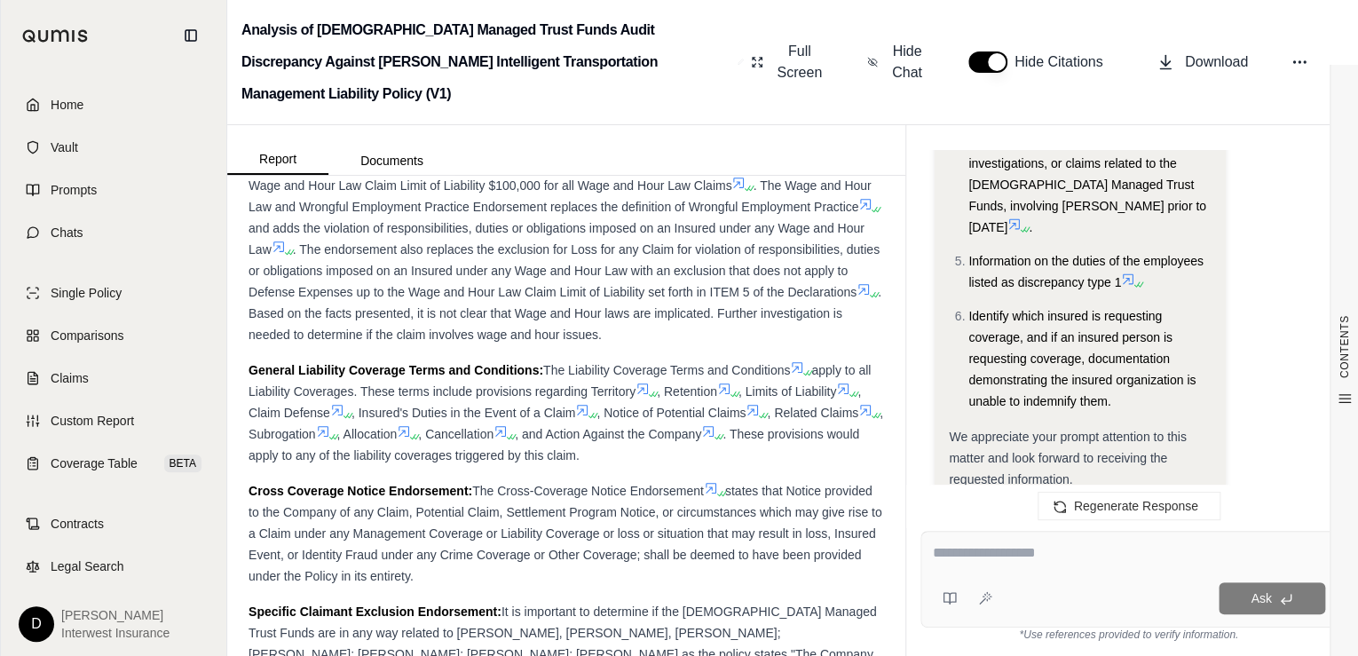
scroll to position [2769, 0]
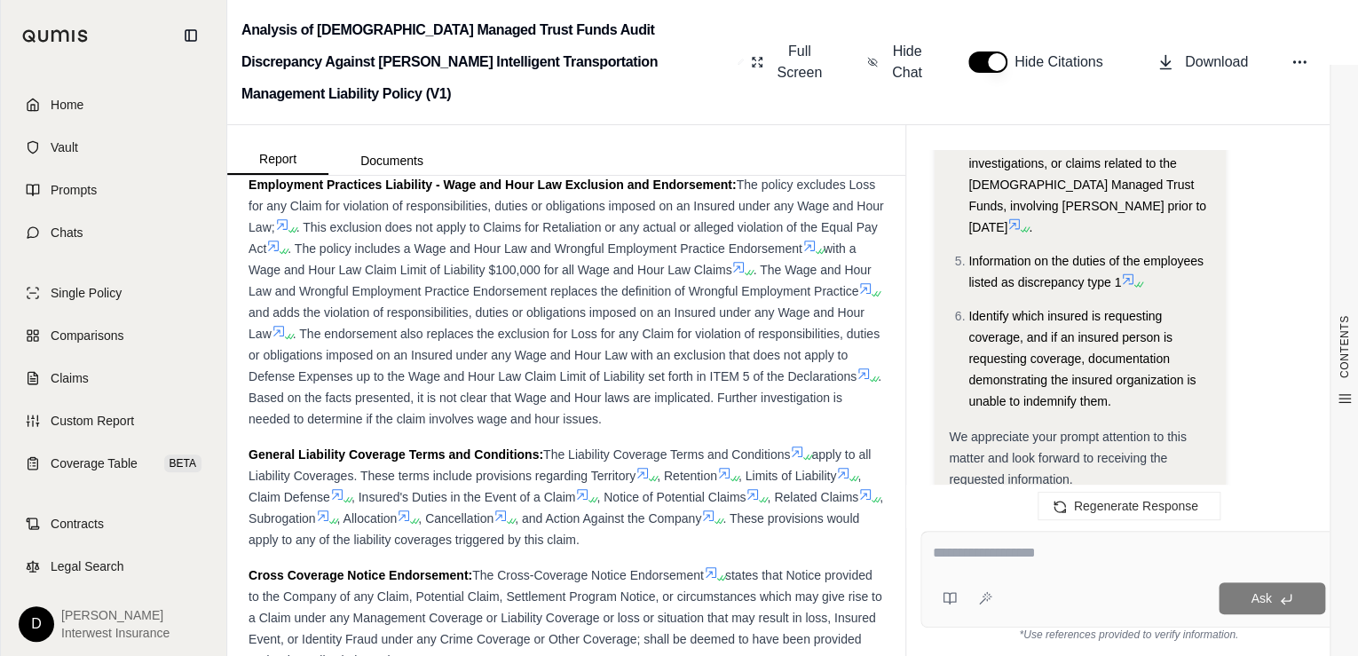
click at [296, 235] on icon at bounding box center [291, 230] width 11 height 11
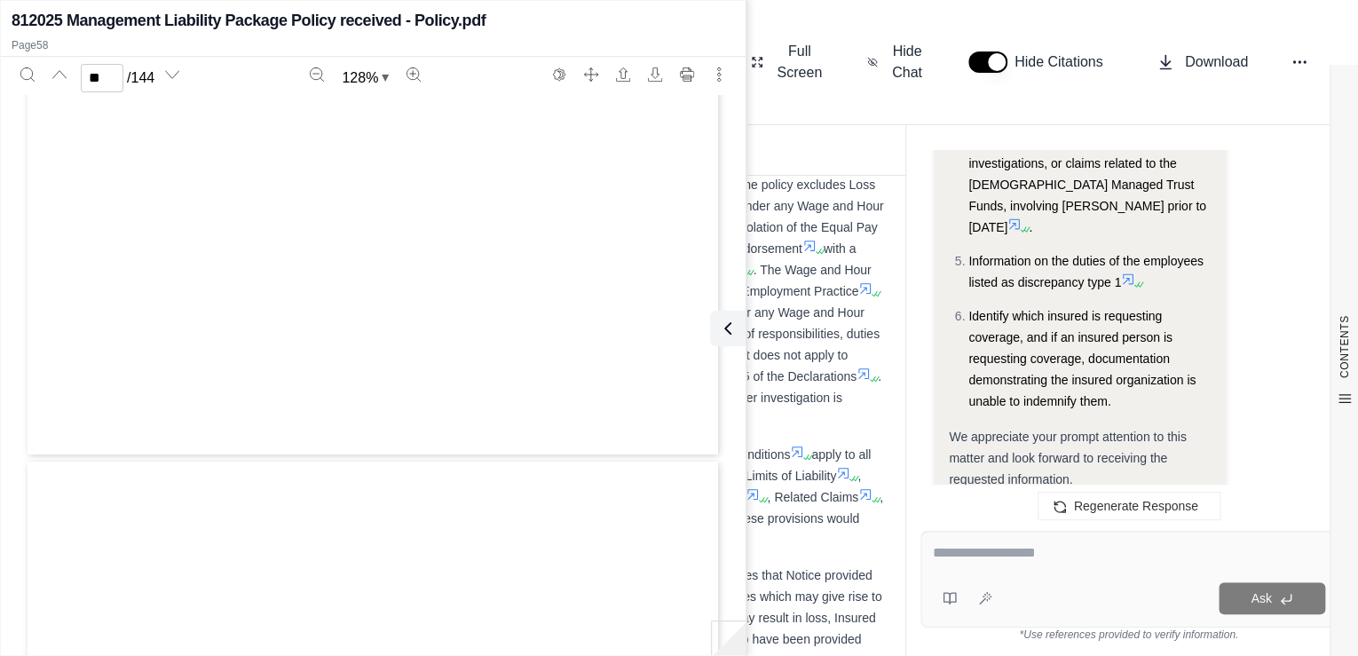
scroll to position [51453, 0]
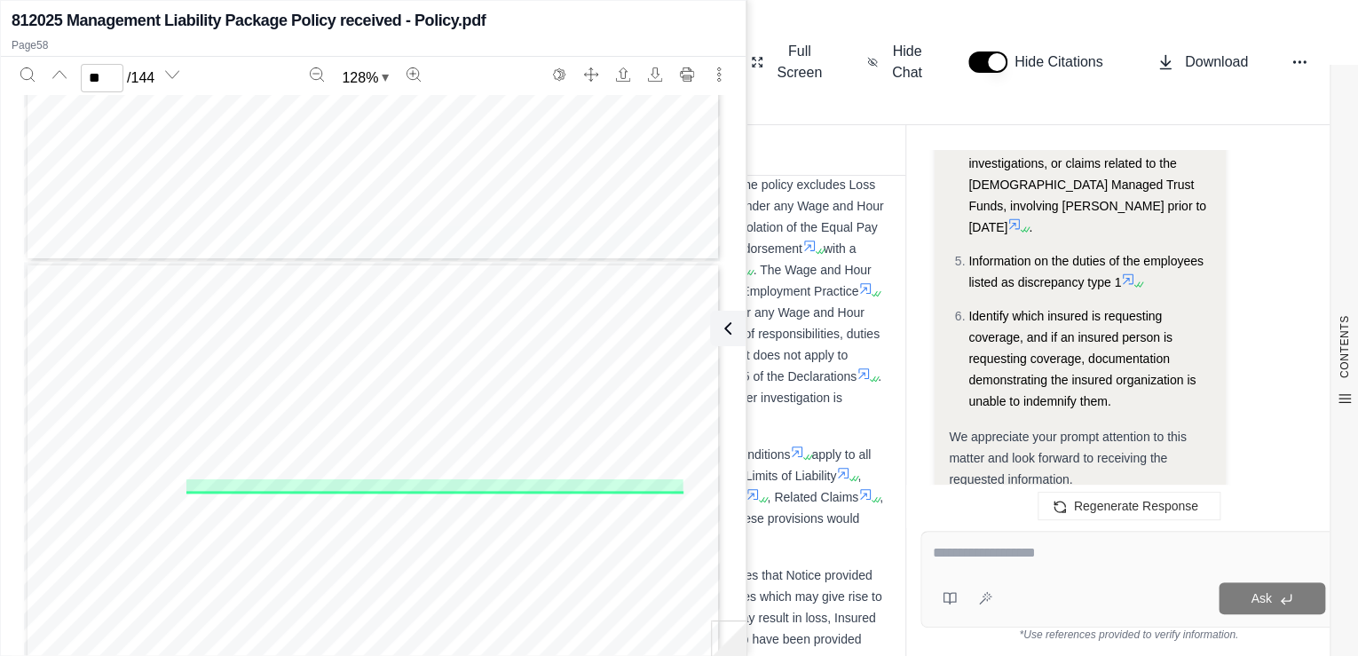
type input "**"
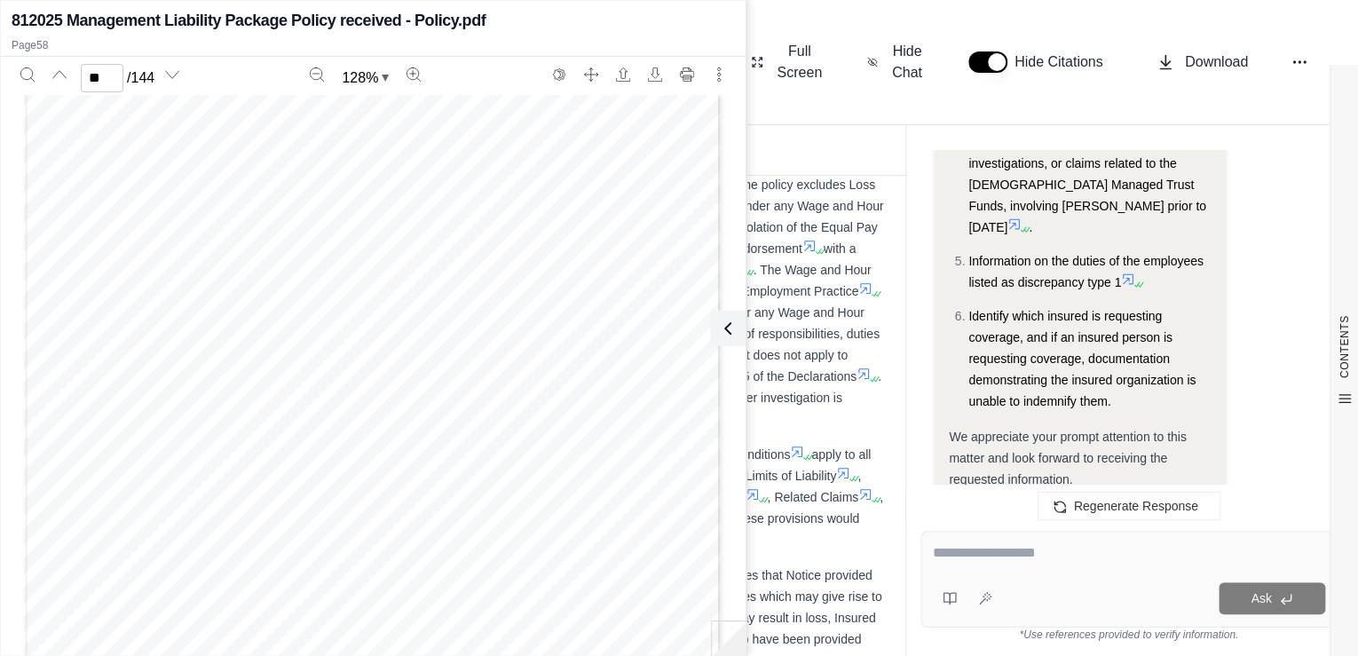
scroll to position [50317, 0]
click at [736, 320] on button at bounding box center [723, 328] width 35 height 35
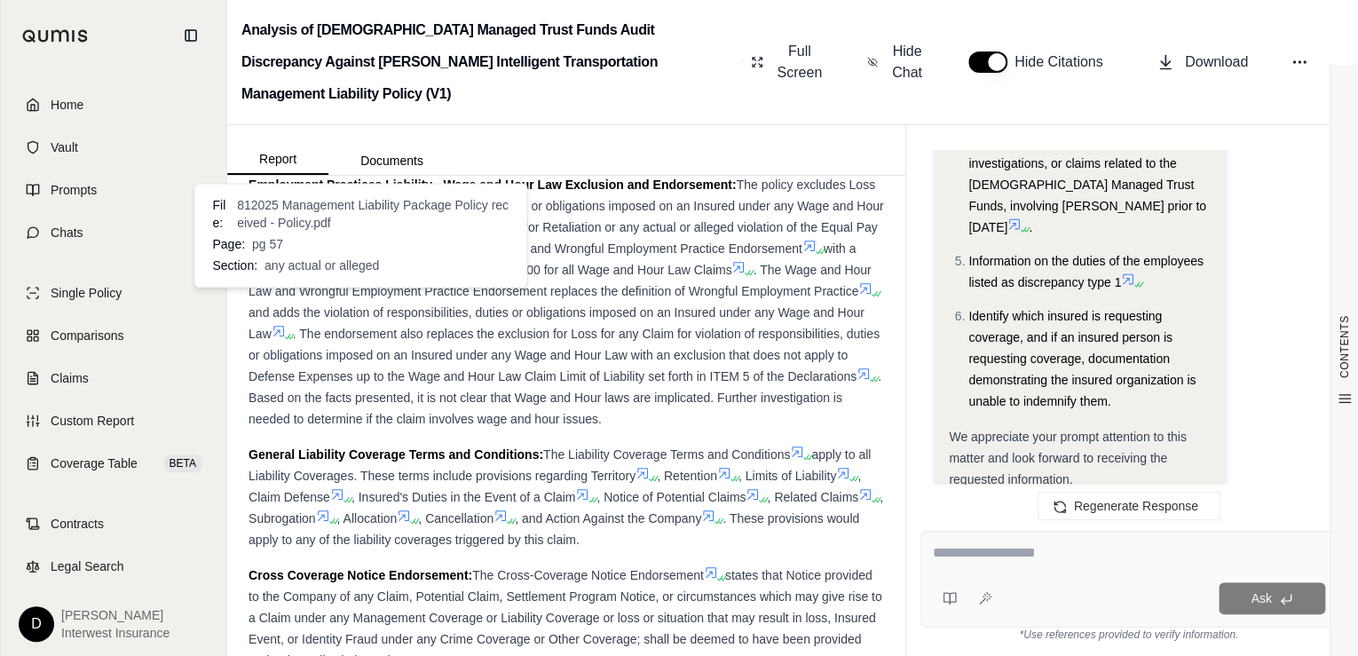
click at [280, 253] on icon at bounding box center [273, 246] width 14 height 14
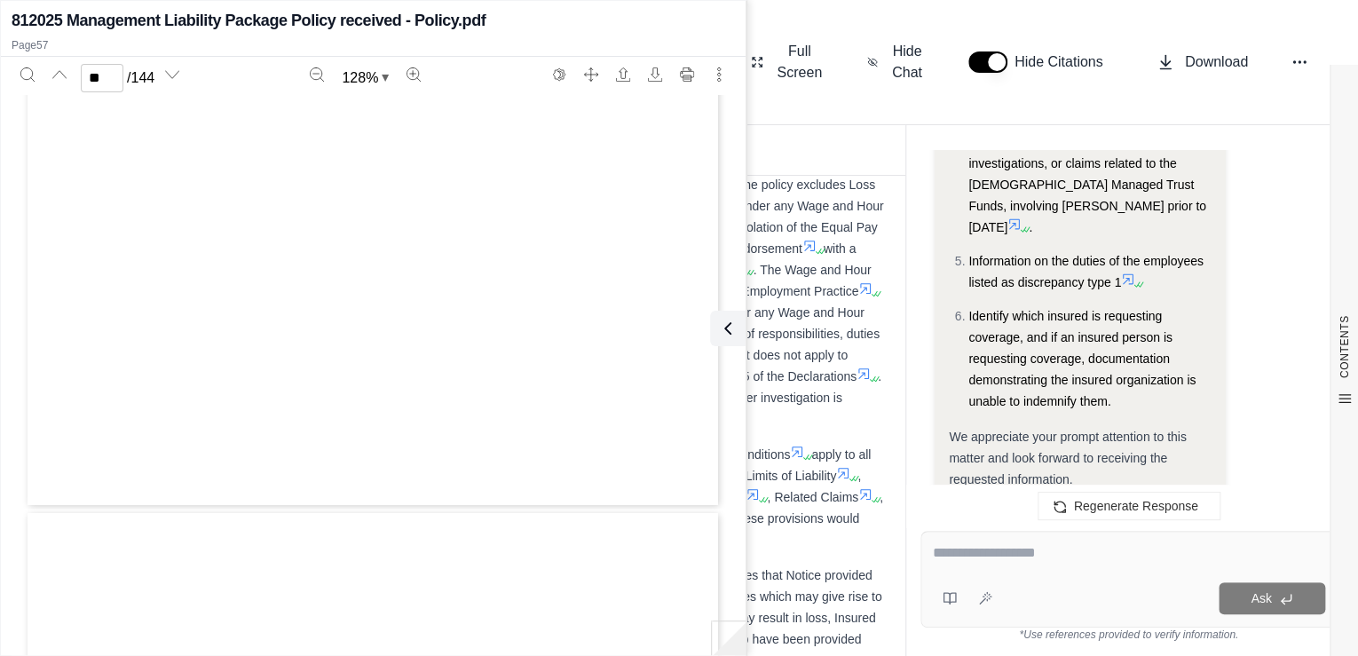
scroll to position [50549, 0]
type input "**"
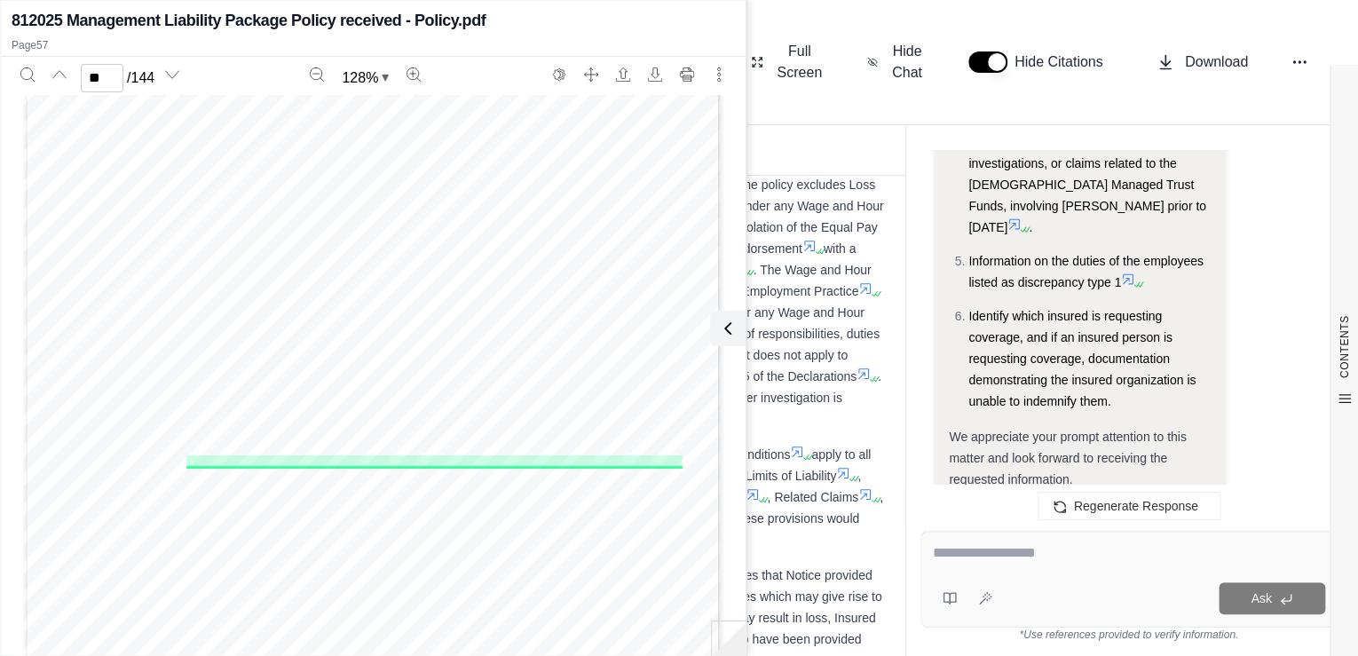
scroll to position [50691, 0]
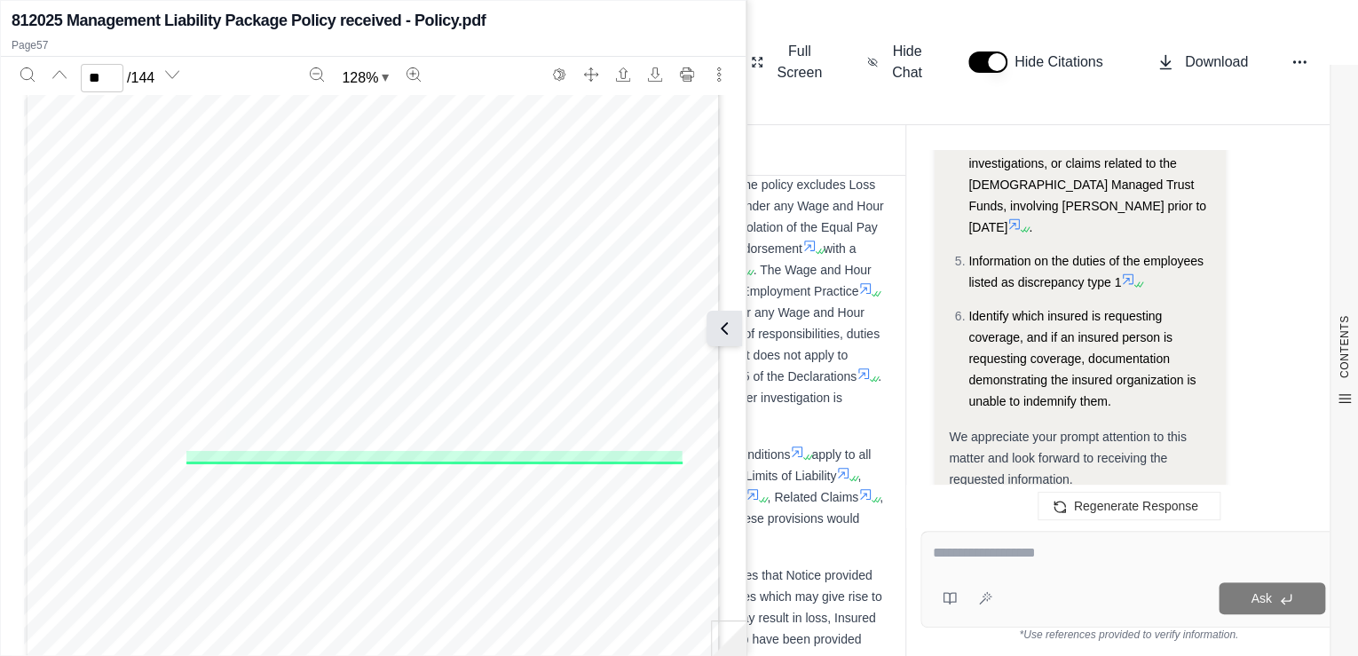
click at [722, 322] on icon at bounding box center [724, 328] width 21 height 21
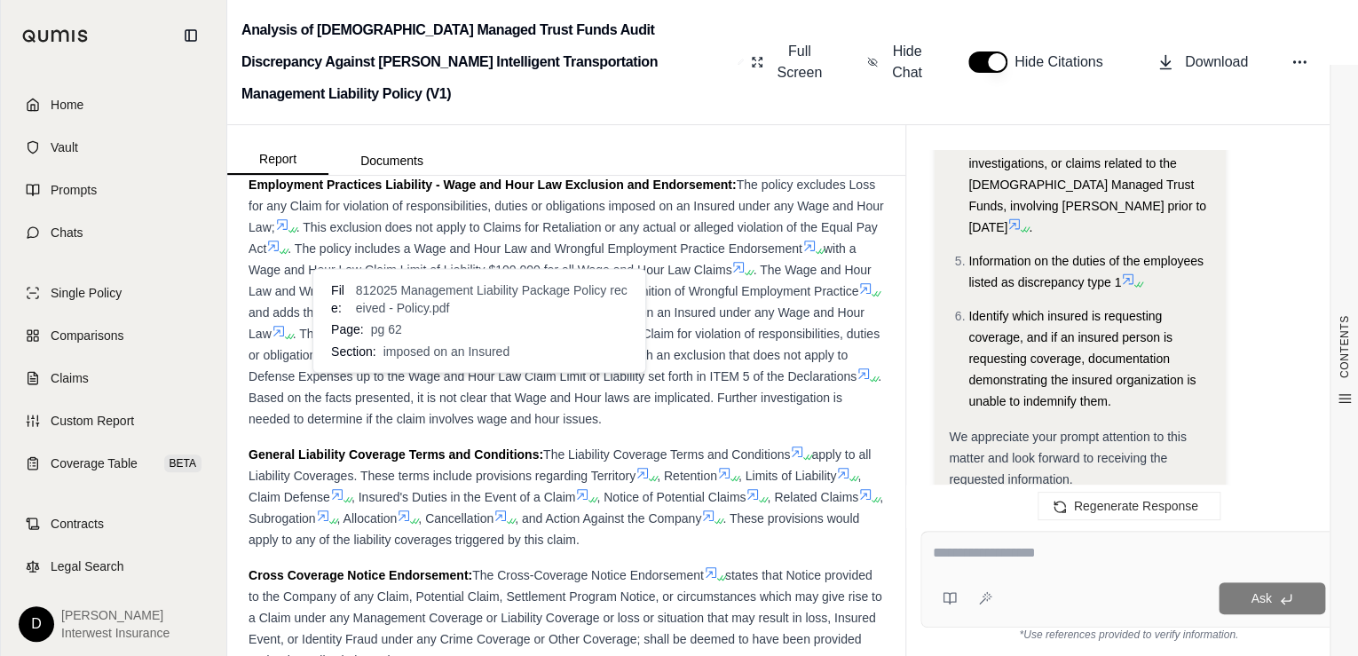
click at [286, 338] on icon at bounding box center [279, 331] width 14 height 14
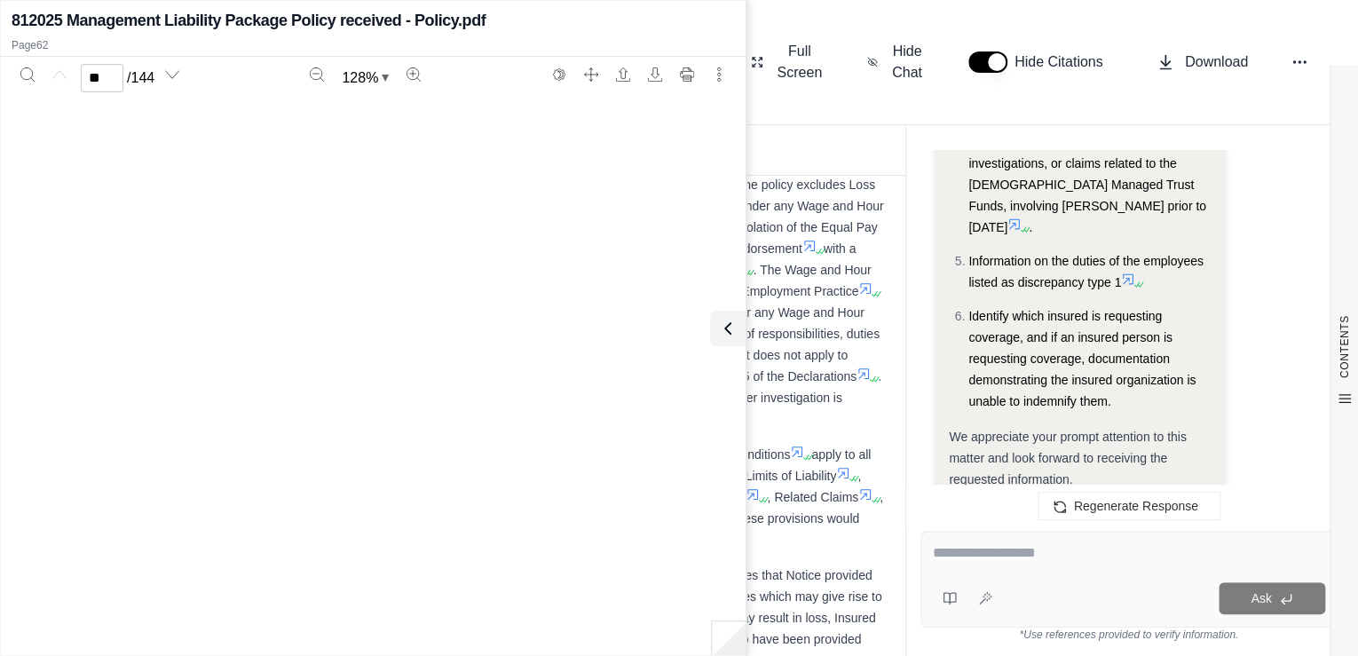
type input "**"
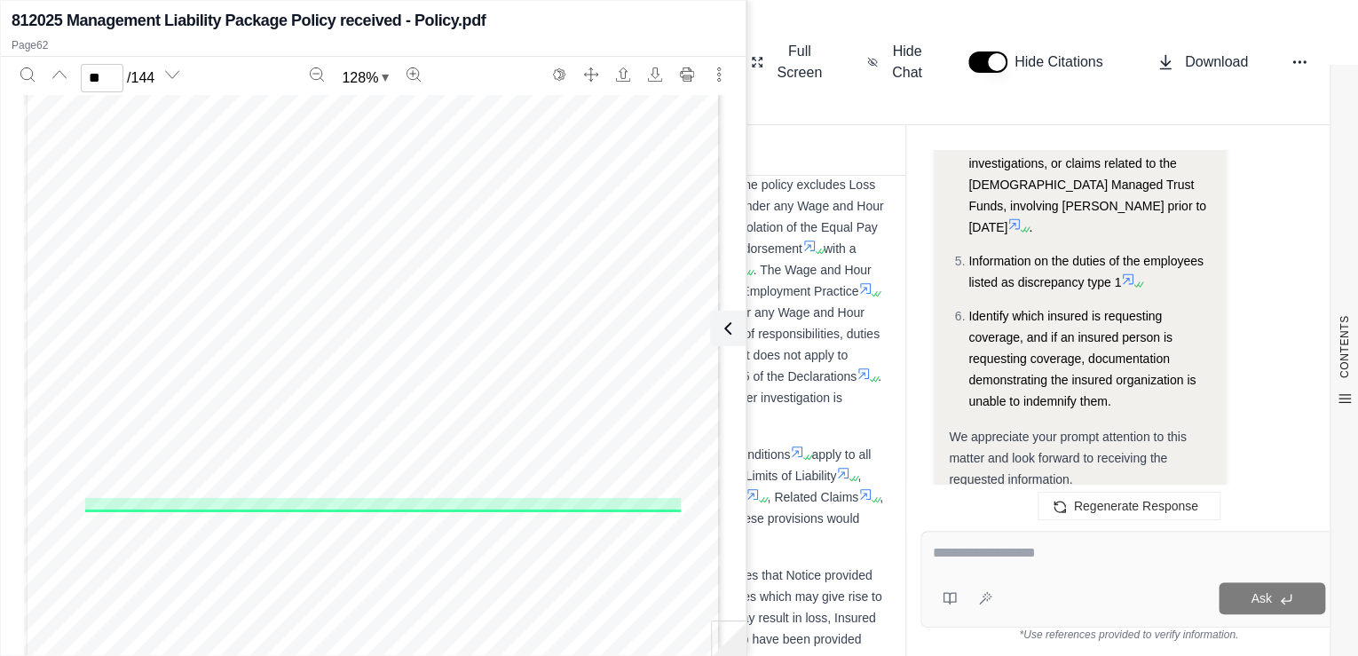
scroll to position [55419, 0]
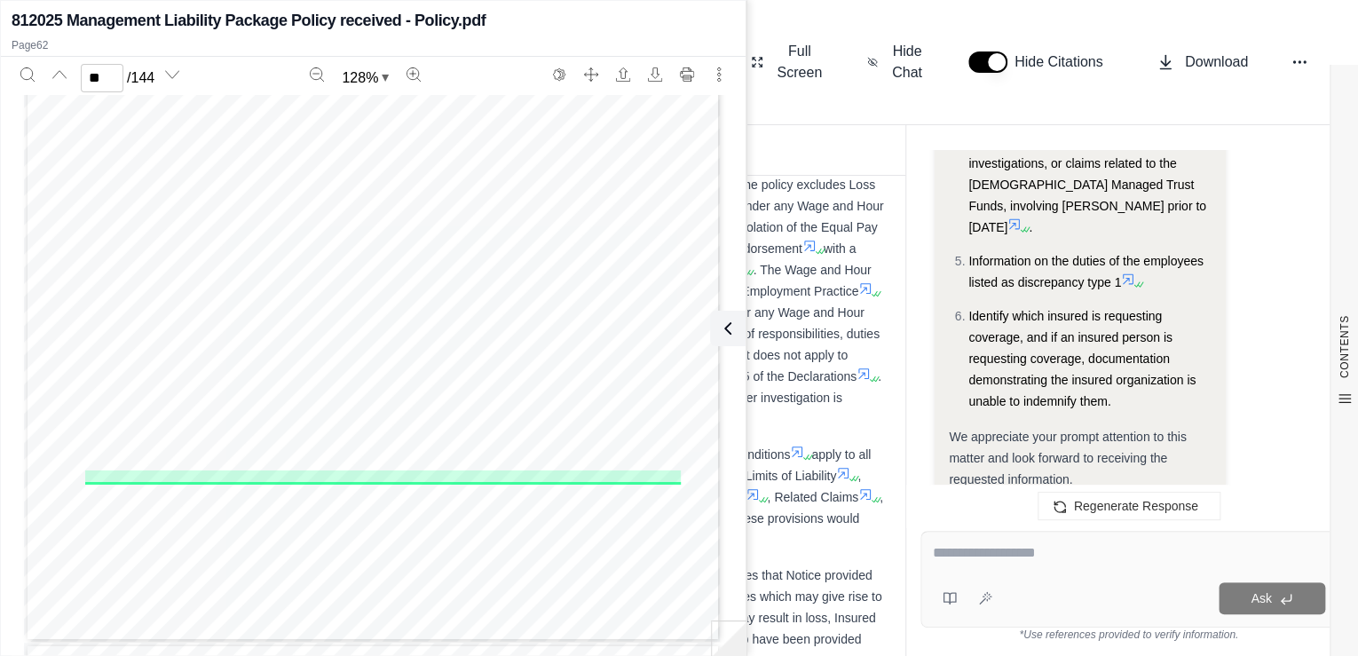
drag, startPoint x: 736, startPoint y: 328, endPoint x: 777, endPoint y: 309, distance: 45.3
click at [735, 327] on button at bounding box center [727, 328] width 35 height 35
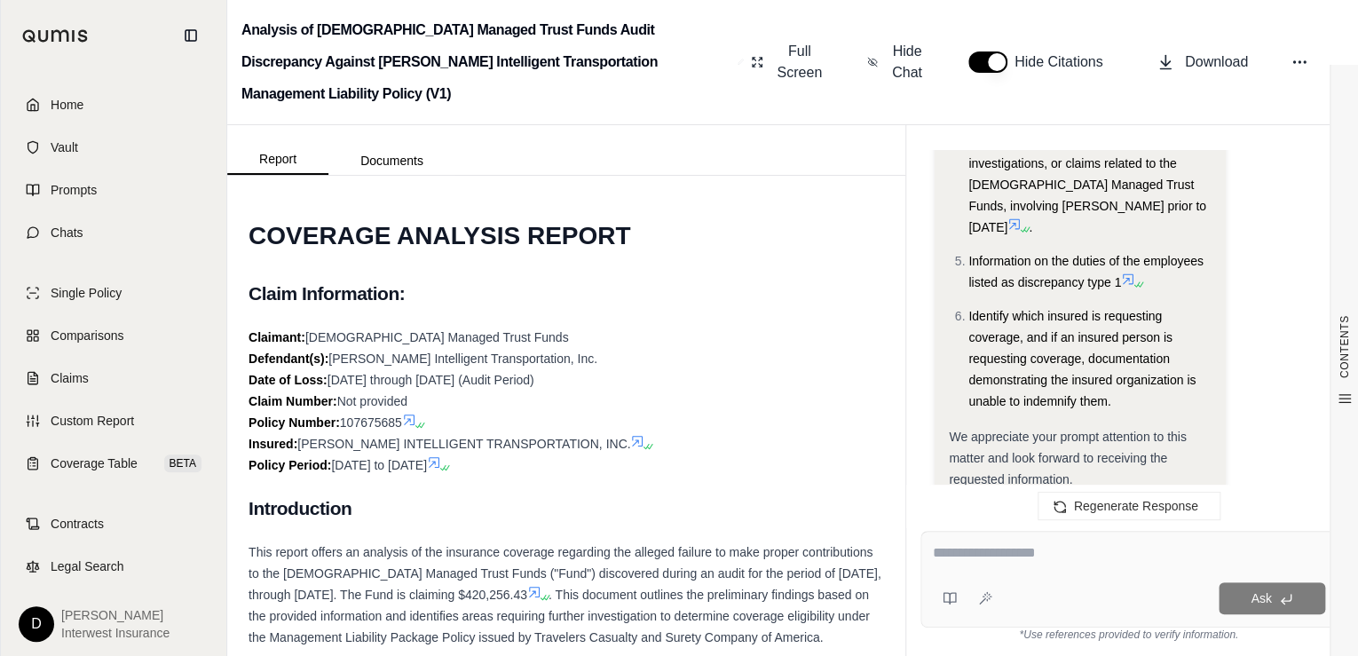
scroll to position [371, 0]
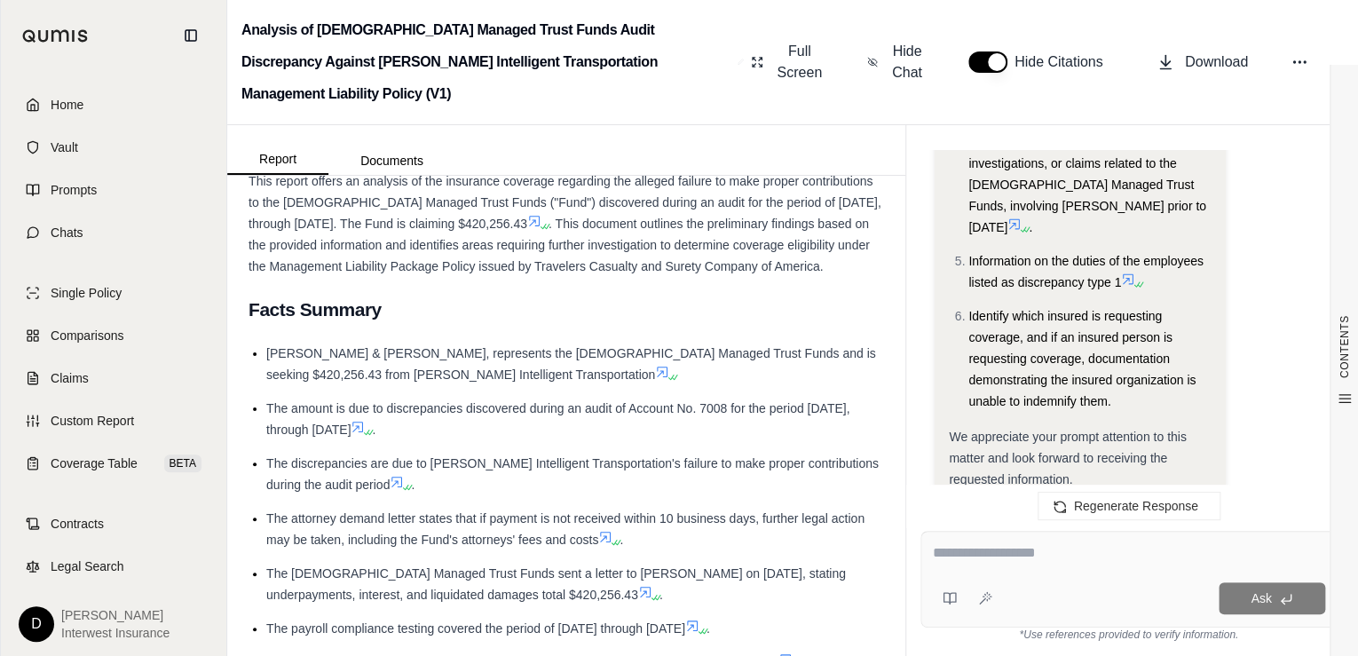
click at [1034, 548] on textarea at bounding box center [1128, 552] width 393 height 21
